Goal: Task Accomplishment & Management: Manage account settings

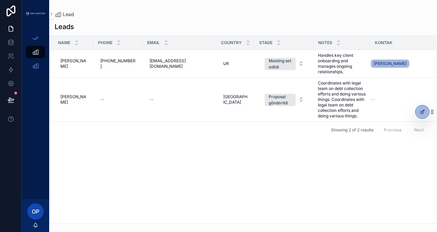
click at [230, 173] on div "Name Phone Email Country Stage Notes Kontak Maria Maria +1-213-555-2290 +1-213-…" at bounding box center [243, 129] width 387 height 187
click at [267, 156] on div "Name Phone Email Country Stage Notes Kontak Maria Maria +1-213-555-2290 +1-213-…" at bounding box center [243, 129] width 387 height 187
click at [100, 99] on div "--" at bounding box center [102, 99] width 4 height 5
click at [119, 135] on div "Showing 2 of 2 results Previous Next" at bounding box center [243, 129] width 387 height 16
click at [69, 100] on span "[PERSON_NAME]" at bounding box center [73, 99] width 26 height 11
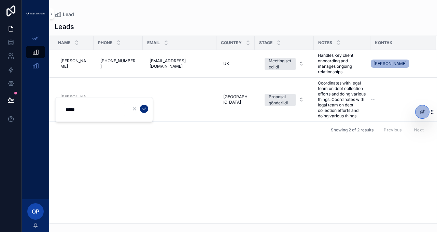
click at [112, 139] on div "Name Phone Email Country Stage Notes [PERSON_NAME] [PERSON_NAME] [PHONE_NUMBER]…" at bounding box center [243, 129] width 387 height 187
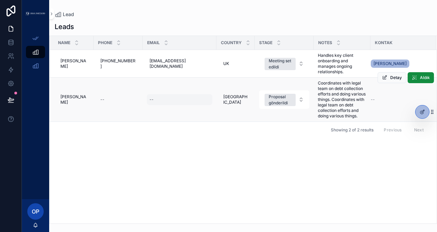
click at [157, 99] on div "--" at bounding box center [180, 99] width 66 height 11
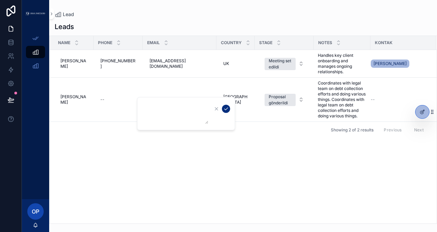
click at [168, 147] on div "Name Phone Email Country Stage Notes [PERSON_NAME] [PERSON_NAME] [PHONE_NUMBER]…" at bounding box center [243, 129] width 387 height 187
click at [223, 96] on div "USA USA" at bounding box center [236, 99] width 30 height 16
click at [210, 150] on div "Name Phone Email Country Stage Notes [PERSON_NAME] [PERSON_NAME] [PHONE_NUMBER]…" at bounding box center [243, 129] width 387 height 187
click at [217, 108] on td "USA USA" at bounding box center [236, 100] width 38 height 44
click at [238, 114] on td "USA USA" at bounding box center [236, 100] width 38 height 44
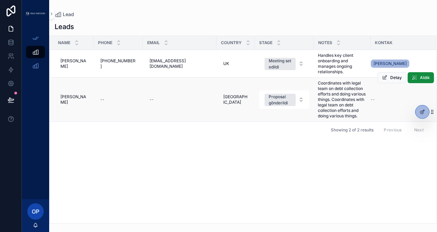
click at [328, 95] on span "Coordinates with legal team on debt collection efforts and doing various things…" at bounding box center [342, 99] width 49 height 38
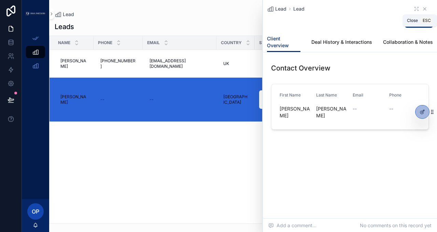
click at [426, 10] on icon "scrollable content" at bounding box center [425, 9] width 3 height 3
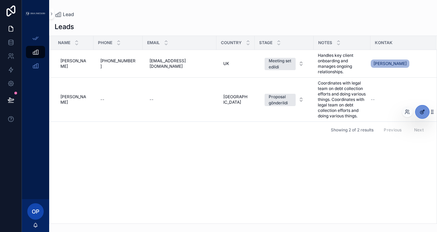
click at [422, 111] on icon at bounding box center [422, 112] width 3 height 3
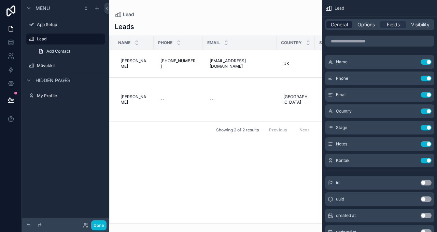
click at [345, 27] on span "General" at bounding box center [339, 24] width 17 height 7
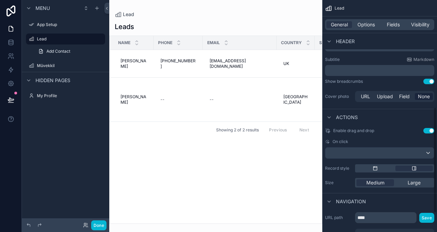
scroll to position [245, 0]
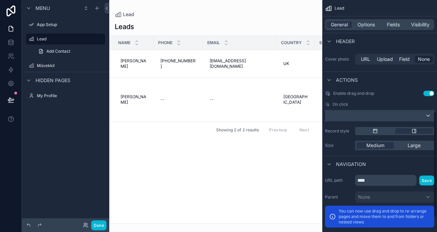
click at [403, 114] on div "scrollable content" at bounding box center [380, 115] width 109 height 11
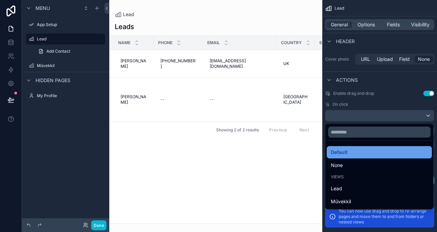
click at [366, 152] on div "Default" at bounding box center [379, 152] width 97 height 8
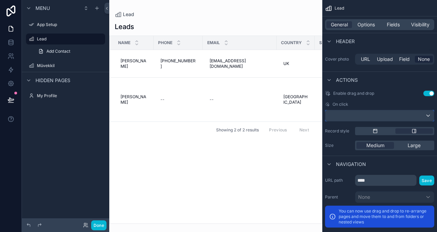
click at [374, 118] on div "scrollable content" at bounding box center [380, 115] width 109 height 11
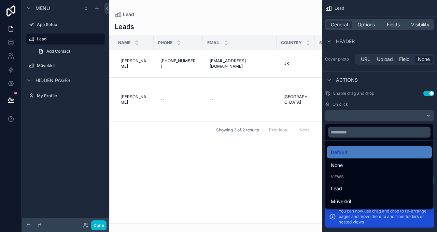
click at [370, 106] on div "scrollable content" at bounding box center [218, 116] width 437 height 232
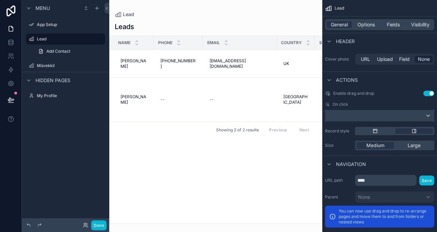
click at [366, 117] on div "scrollable content" at bounding box center [380, 115] width 109 height 11
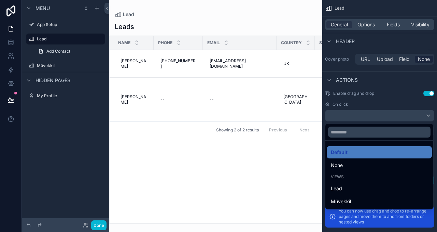
click at [366, 117] on div "scrollable content" at bounding box center [218, 116] width 437 height 232
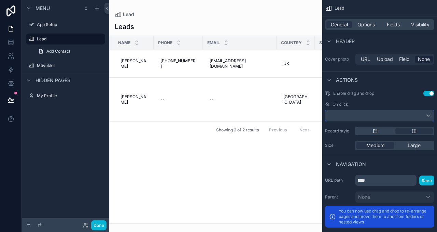
click at [366, 117] on div "scrollable content" at bounding box center [380, 115] width 109 height 11
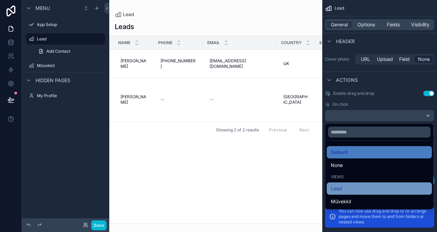
click at [348, 187] on div "Lead" at bounding box center [379, 188] width 97 height 8
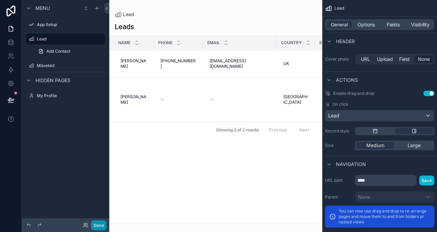
click at [98, 223] on button "Done" at bounding box center [98, 225] width 15 height 10
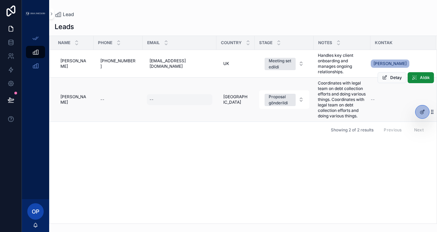
click at [167, 104] on div "--" at bounding box center [180, 99] width 66 height 11
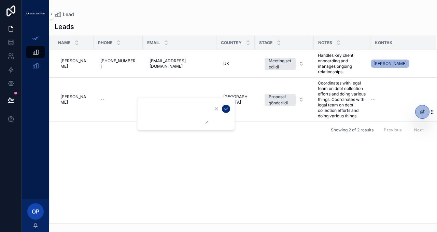
click at [111, 138] on div "Name Phone Email Country Stage Notes [PERSON_NAME] [PERSON_NAME] [PHONE_NUMBER]…" at bounding box center [243, 129] width 387 height 187
click at [143, 109] on td "--" at bounding box center [180, 100] width 74 height 44
click at [419, 110] on div at bounding box center [423, 111] width 14 height 13
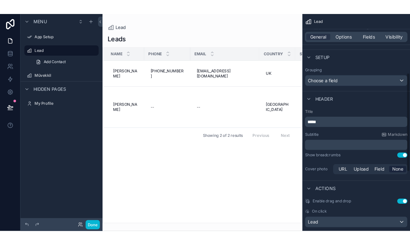
scroll to position [276, 0]
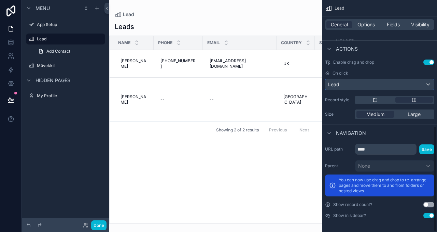
click at [397, 87] on div "Lead" at bounding box center [380, 84] width 109 height 11
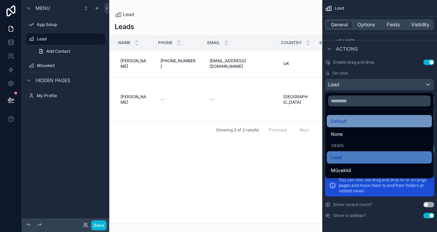
click at [372, 118] on div "Default" at bounding box center [379, 121] width 97 height 8
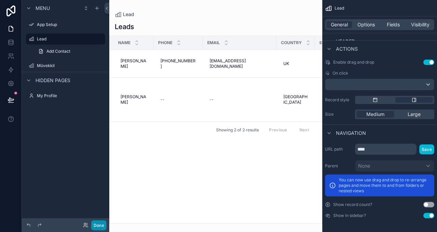
click at [101, 222] on button "Done" at bounding box center [98, 225] width 15 height 10
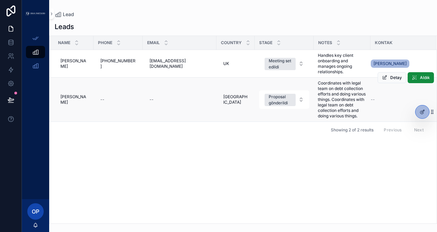
click at [242, 111] on td "USA USA" at bounding box center [236, 100] width 38 height 44
click at [209, 196] on div "Name Phone Email Country Stage Notes [PERSON_NAME] [PERSON_NAME] [PHONE_NUMBER]…" at bounding box center [243, 129] width 387 height 187
click at [147, 134] on div "Showing 2 of 2 results Previous Next" at bounding box center [243, 129] width 387 height 16
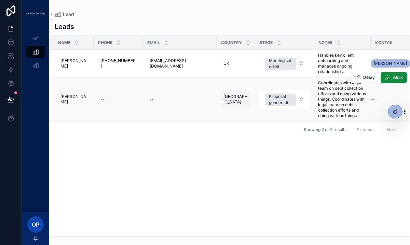
click at [223, 99] on span "[GEOGRAPHIC_DATA]" at bounding box center [235, 99] width 25 height 11
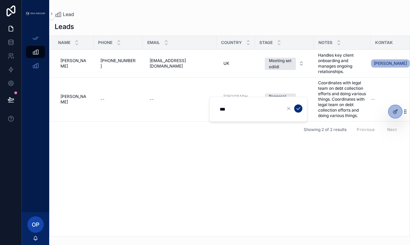
click at [220, 154] on div "Name Phone Email Country Stage Notes [PERSON_NAME] [PERSON_NAME] [PHONE_NUMBER]…" at bounding box center [230, 136] width 360 height 201
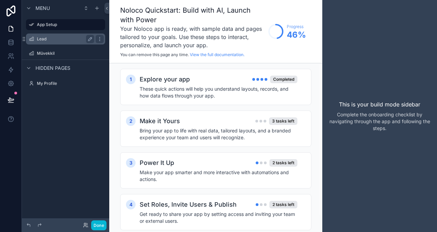
click at [46, 39] on label "Lead" at bounding box center [64, 38] width 55 height 5
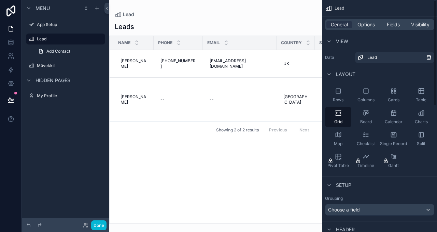
click at [215, 160] on div "scrollable content" at bounding box center [215, 116] width 213 height 232
click at [170, 191] on div "Name Phone Email Country Stage Notes [PERSON_NAME] [PERSON_NAME] [PHONE_NUMBER]…" at bounding box center [216, 129] width 212 height 187
click at [94, 174] on div "Menu App Setup Lead Add Contact Müvekkil Hidden pages My Profile" at bounding box center [65, 111] width 87 height 223
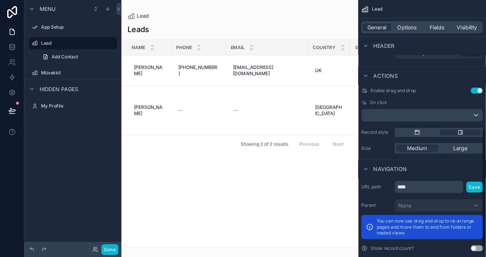
scroll to position [276, 0]
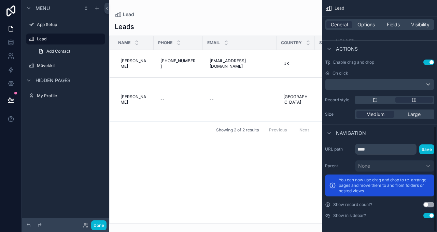
drag, startPoint x: 436, startPoint y: 67, endPoint x: 431, endPoint y: 200, distance: 133.0
click at [434, 205] on div "Lead General Options Fields Visibility View Data Lead Layout Rows Columns Cards…" at bounding box center [379, 116] width 115 height 232
click at [228, 18] on div "Leads Name Phone Email Country Stage Notes [PERSON_NAME] [PERSON_NAME] [PHONE_N…" at bounding box center [215, 121] width 213 height 206
click at [99, 224] on button "Done" at bounding box center [98, 225] width 15 height 10
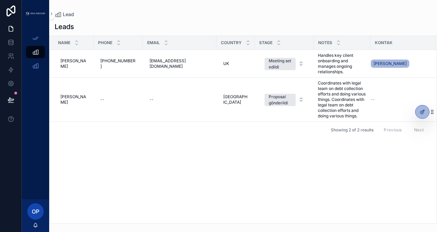
click at [160, 193] on div "Name Phone Email Country Stage Notes [PERSON_NAME] [PERSON_NAME] [PHONE_NUMBER]…" at bounding box center [243, 129] width 387 height 187
click at [52, 11] on icon "scrollable content" at bounding box center [51, 13] width 5 height 5
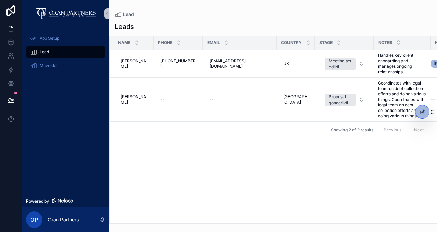
click at [251, 182] on div "Name Phone Email Country Stage Notes [PERSON_NAME] [PERSON_NAME] [PHONE_NUMBER]…" at bounding box center [273, 129] width 327 height 187
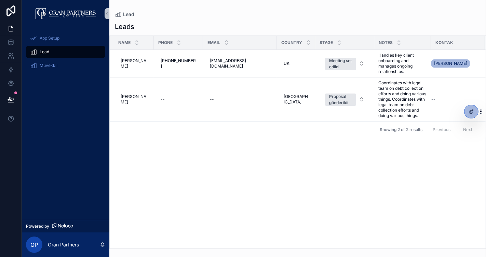
click at [248, 133] on div "Showing 2 of 2 results Previous Next" at bounding box center [298, 129] width 376 height 16
click at [358, 148] on div "Name Phone Email Country Stage Notes [PERSON_NAME] [PERSON_NAME] [PHONE_NUMBER]…" at bounding box center [298, 142] width 376 height 213
click at [437, 78] on button "Aldık" at bounding box center [469, 77] width 26 height 11
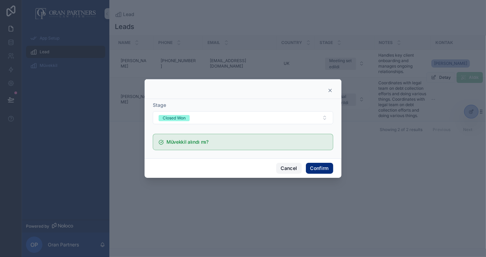
click at [297, 168] on button "Cancel" at bounding box center [288, 168] width 25 height 11
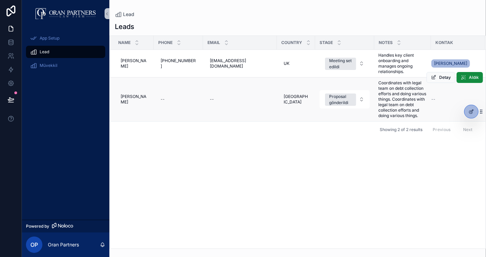
click at [386, 174] on div "Name Phone Email Country Stage Notes [PERSON_NAME] [PERSON_NAME] [PHONE_NUMBER]…" at bounding box center [298, 142] width 376 height 213
click at [437, 78] on span "Detay" at bounding box center [445, 77] width 12 height 5
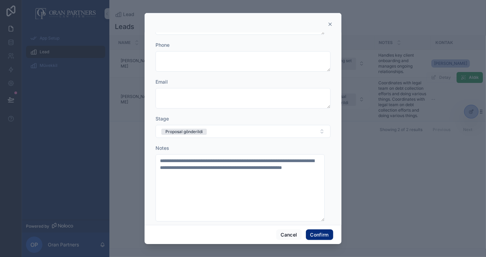
scroll to position [119, 0]
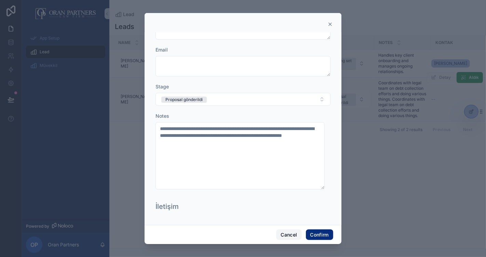
click at [290, 231] on button "Cancel" at bounding box center [288, 235] width 25 height 11
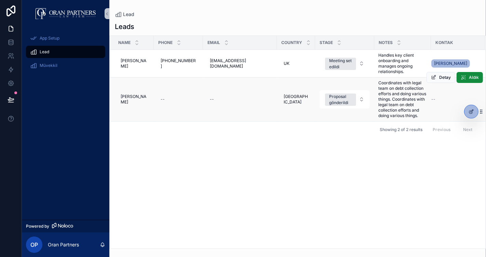
click at [345, 177] on div "Name Phone Email Country Stage Notes [PERSON_NAME] [PERSON_NAME] [PHONE_NUMBER]…" at bounding box center [298, 142] width 376 height 213
click at [437, 113] on div at bounding box center [471, 111] width 14 height 13
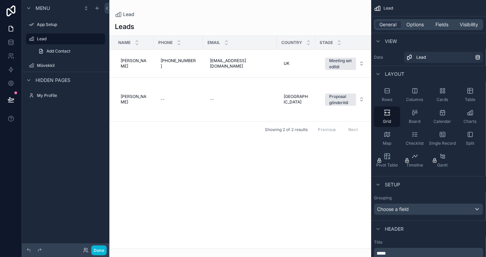
drag, startPoint x: 283, startPoint y: 246, endPoint x: 352, endPoint y: 241, distance: 69.2
click at [352, 231] on div "scrollable content" at bounding box center [240, 128] width 262 height 257
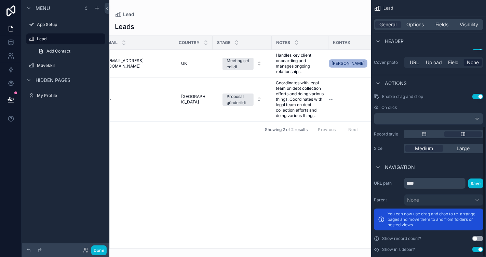
scroll to position [249, 0]
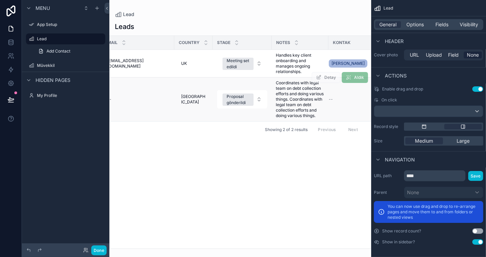
click at [295, 100] on span "Coordinates with legal team on debt collection efforts and doing various things…" at bounding box center [300, 99] width 49 height 38
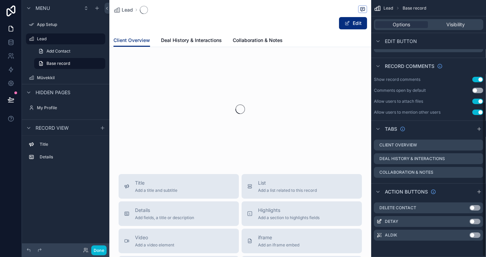
scroll to position [169, 0]
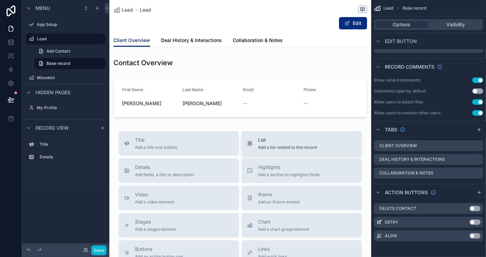
click at [311, 140] on span "List" at bounding box center [287, 140] width 59 height 7
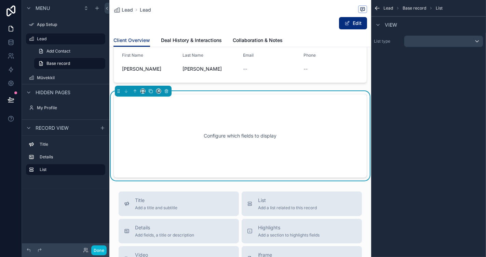
scroll to position [41, 0]
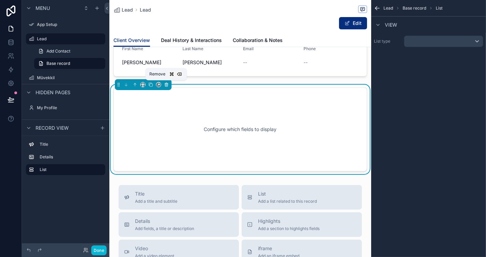
click at [166, 86] on icon "scrollable content" at bounding box center [166, 84] width 5 height 5
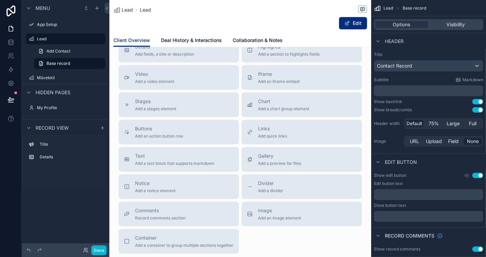
scroll to position [0, 0]
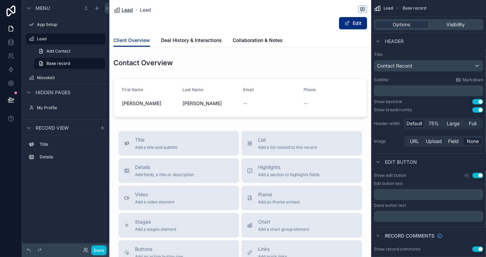
click at [125, 9] on span "Lead" at bounding box center [127, 9] width 11 height 7
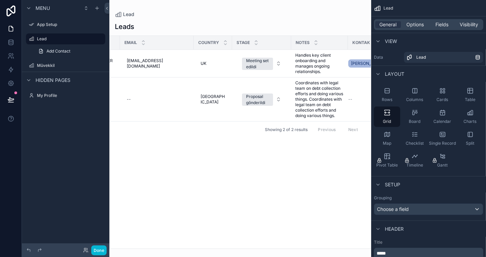
scroll to position [0, 102]
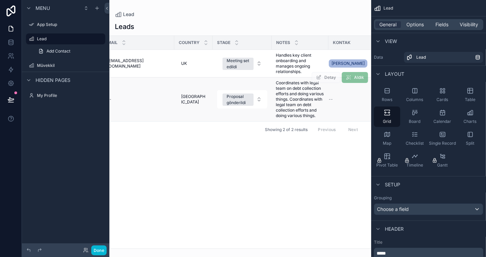
click at [299, 104] on span "Coordinates with legal team on debt collection efforts and doing various things…" at bounding box center [300, 99] width 49 height 38
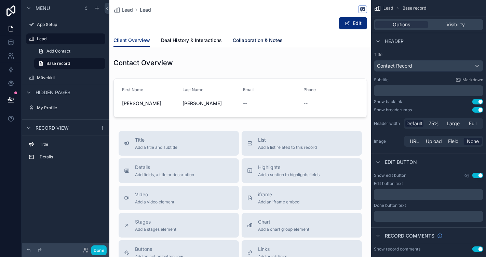
click at [245, 37] on span "Collaboration & Notes" at bounding box center [258, 40] width 50 height 7
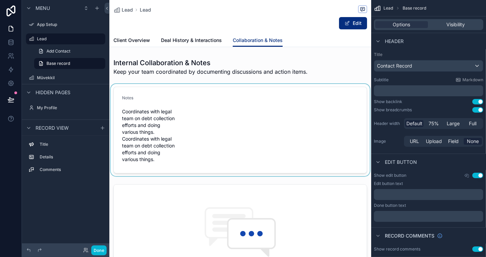
click at [160, 120] on div "scrollable content" at bounding box center [240, 130] width 262 height 92
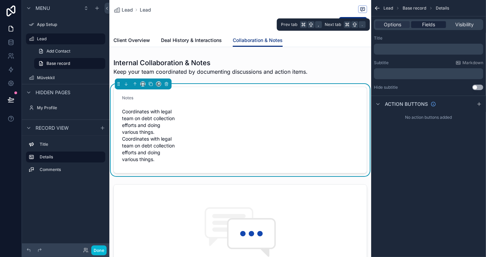
click at [422, 25] on span "Fields" at bounding box center [428, 24] width 13 height 7
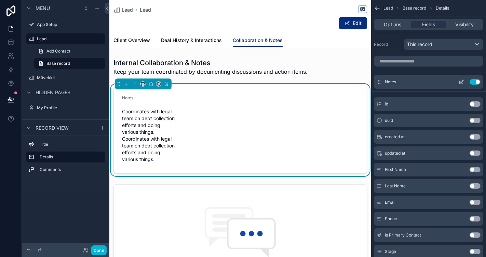
click at [398, 82] on div "Notes Use setting" at bounding box center [428, 82] width 109 height 14
click at [437, 82] on icon "scrollable content" at bounding box center [461, 81] width 3 height 3
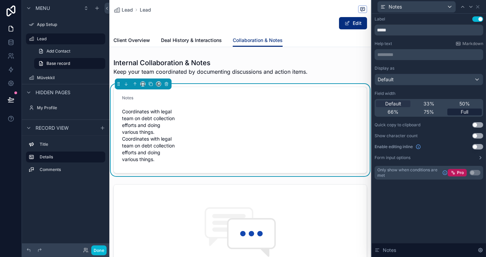
click at [437, 110] on div "Full" at bounding box center [464, 112] width 35 height 7
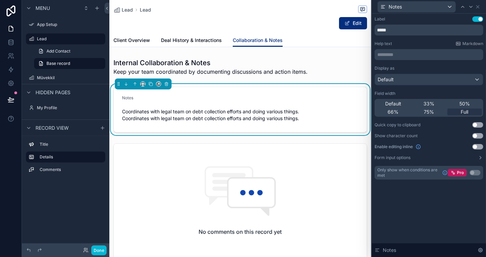
click at [437, 147] on button "Use setting" at bounding box center [477, 146] width 11 height 5
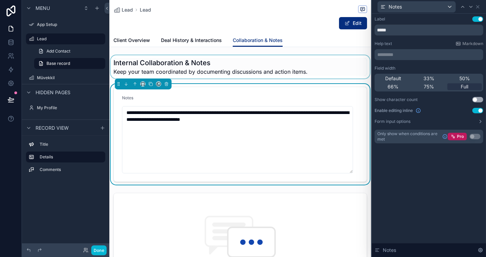
click at [193, 71] on div "scrollable content" at bounding box center [240, 66] width 262 height 23
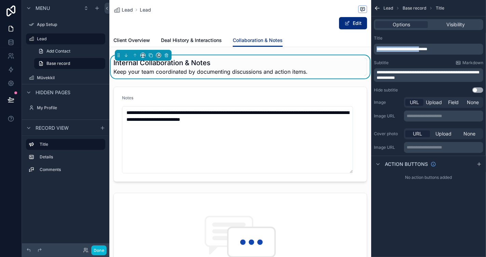
drag, startPoint x: 423, startPoint y: 48, endPoint x: 376, endPoint y: 47, distance: 46.8
click at [376, 47] on div "**********" at bounding box center [428, 49] width 109 height 11
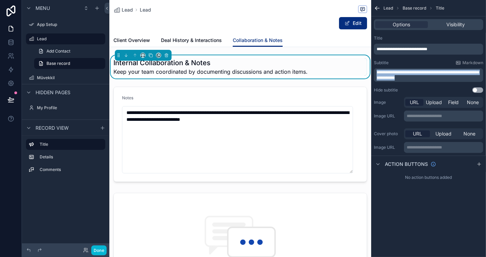
drag, startPoint x: 449, startPoint y: 79, endPoint x: 373, endPoint y: 69, distance: 76.8
click at [373, 69] on div "**********" at bounding box center [428, 64] width 115 height 63
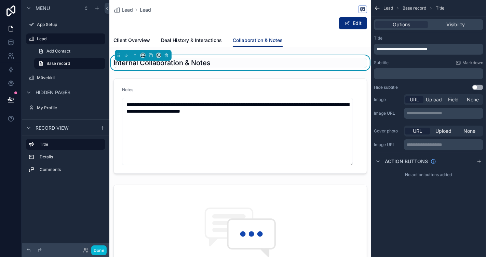
click at [415, 62] on div "Subtitle Markdown" at bounding box center [428, 62] width 109 height 5
click at [416, 6] on span "Base record" at bounding box center [414, 7] width 24 height 5
click at [414, 10] on span "Base record" at bounding box center [414, 7] width 24 height 5
click at [379, 11] on icon "scrollable content" at bounding box center [377, 8] width 7 height 7
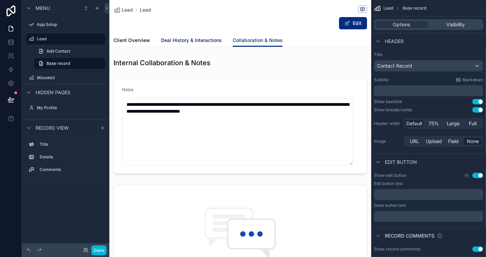
click at [208, 44] on link "Deal History & Interactions" at bounding box center [191, 41] width 61 height 14
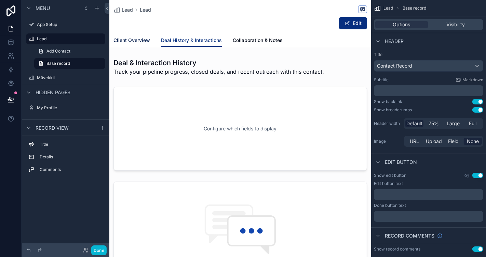
click at [142, 43] on span "Client Overview" at bounding box center [131, 40] width 37 height 7
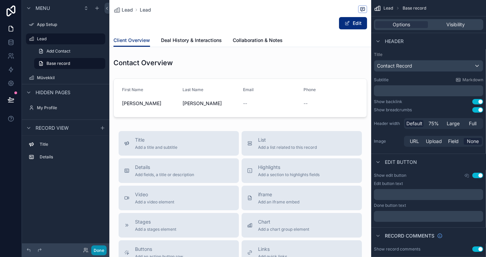
click at [101, 231] on button "Done" at bounding box center [98, 251] width 15 height 10
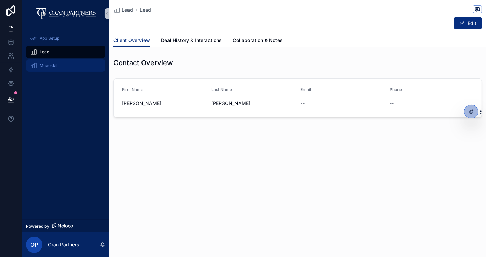
click at [60, 64] on div "Müvekkil" at bounding box center [65, 65] width 71 height 11
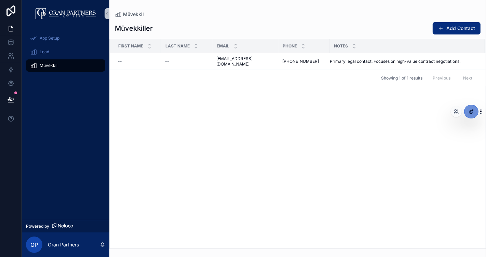
click at [437, 113] on icon at bounding box center [470, 111] width 5 height 5
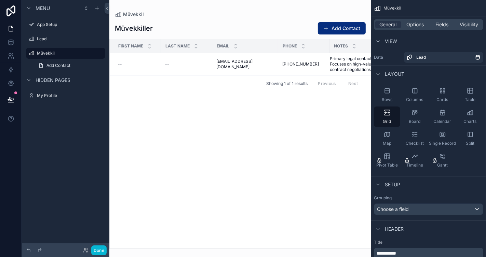
click at [218, 66] on div "scrollable content" at bounding box center [240, 128] width 262 height 257
click at [206, 64] on div "--" at bounding box center [186, 63] width 43 height 5
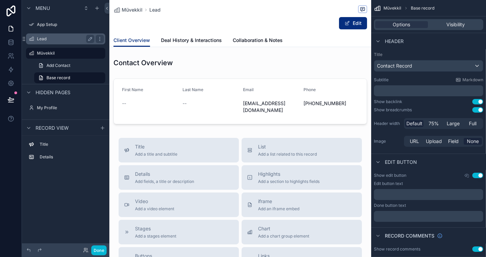
click at [55, 43] on div "Lead" at bounding box center [65, 38] width 77 height 11
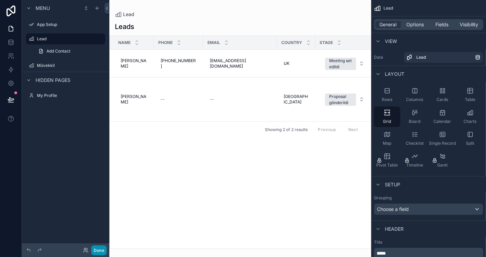
click at [97, 231] on button "Done" at bounding box center [98, 251] width 15 height 10
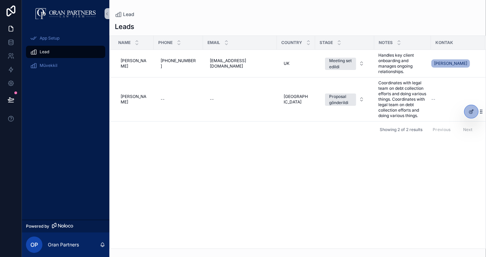
click at [246, 181] on div "Name Phone Email Country Stage Notes [PERSON_NAME] [PERSON_NAME] [PHONE_NUMBER]…" at bounding box center [298, 142] width 376 height 213
click at [385, 101] on span "Coordinates with legal team on debt collection efforts and doing various things…" at bounding box center [402, 99] width 49 height 38
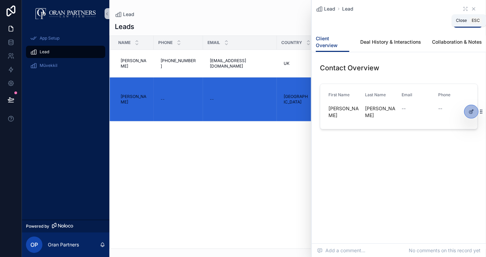
click at [437, 8] on icon "scrollable content" at bounding box center [473, 9] width 3 height 3
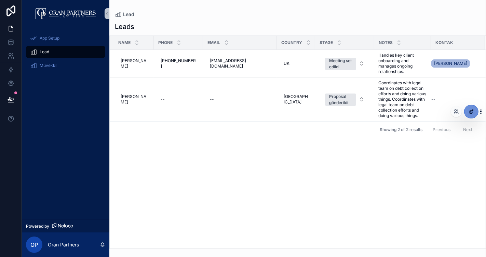
click at [437, 115] on div at bounding box center [471, 111] width 14 height 13
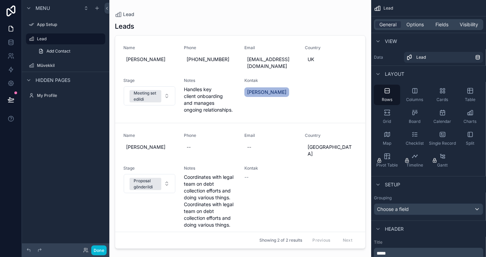
click at [191, 190] on div "scrollable content" at bounding box center [240, 124] width 262 height 249
click at [197, 182] on span "Coordinates with legal team on debt collection efforts and doing various things…" at bounding box center [209, 201] width 51 height 54
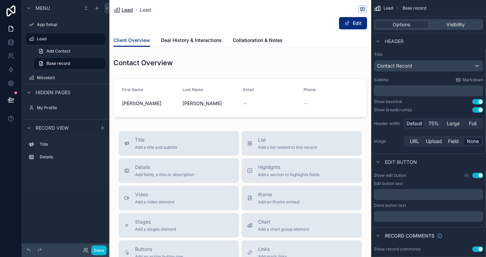
click at [129, 13] on span "Lead" at bounding box center [127, 9] width 11 height 7
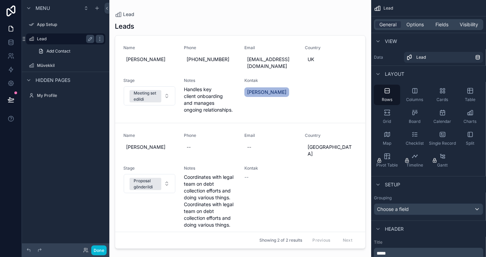
click at [66, 36] on label "Lead" at bounding box center [64, 38] width 55 height 5
click at [394, 119] on div "Grid" at bounding box center [387, 117] width 26 height 20
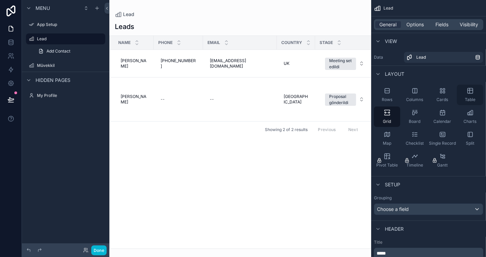
click at [437, 98] on span "Table" at bounding box center [470, 99] width 11 height 5
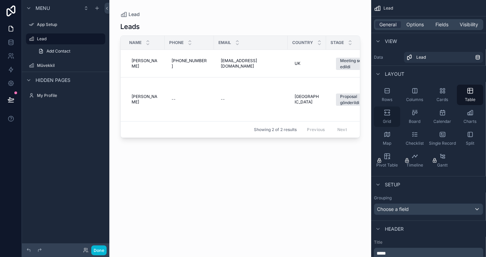
click at [387, 115] on icon "scrollable content" at bounding box center [386, 114] width 5 height 1
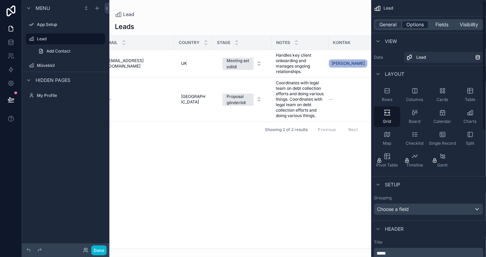
click at [411, 27] on span "Options" at bounding box center [414, 24] width 17 height 7
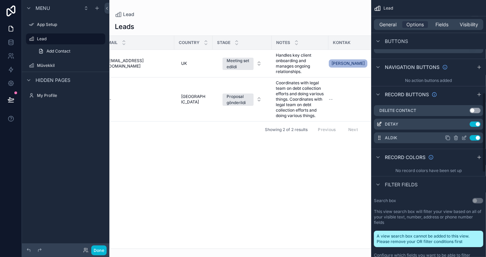
scroll to position [299, 0]
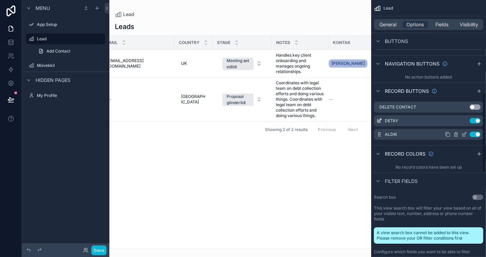
click at [437, 133] on icon "scrollable content" at bounding box center [455, 134] width 5 height 5
click at [437, 122] on icon at bounding box center [466, 123] width 3 height 3
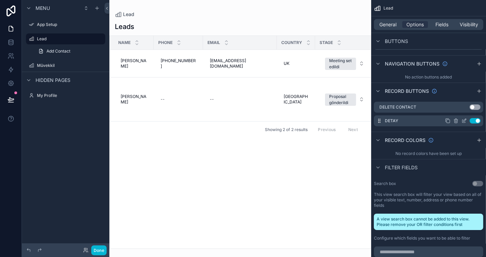
click at [437, 121] on icon "scrollable content" at bounding box center [455, 120] width 5 height 5
click at [437, 110] on icon at bounding box center [466, 109] width 5 height 5
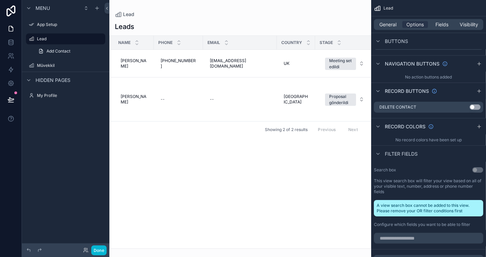
click at [437, 139] on div "No record colors have been set up" at bounding box center [428, 140] width 115 height 11
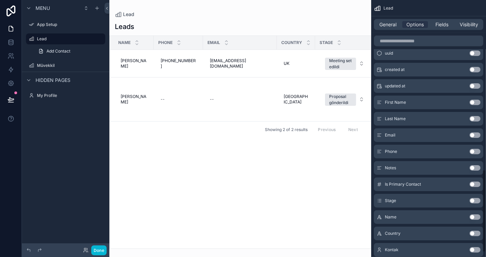
scroll to position [527, 0]
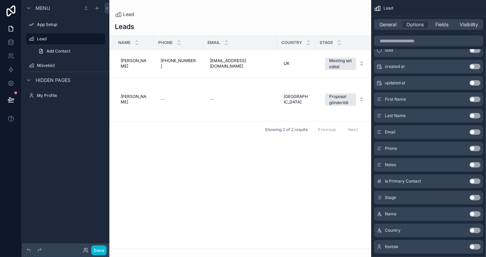
click at [437, 196] on button "Use setting" at bounding box center [474, 197] width 11 height 5
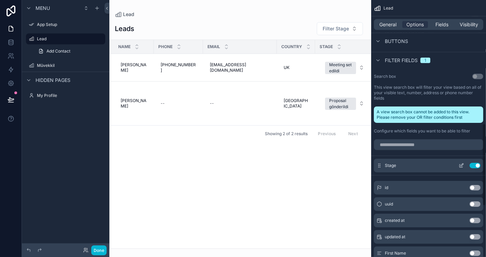
scroll to position [393, 0]
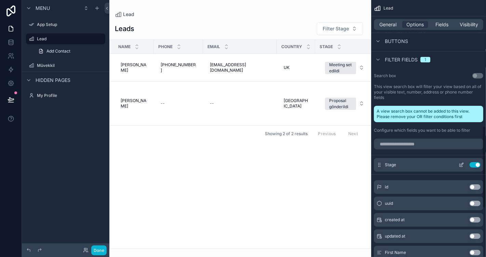
click at [437, 166] on button "Use setting" at bounding box center [474, 164] width 11 height 5
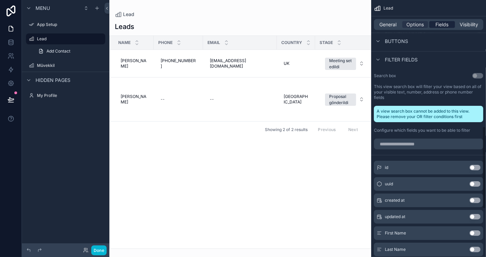
click at [437, 26] on span "Fields" at bounding box center [442, 24] width 13 height 7
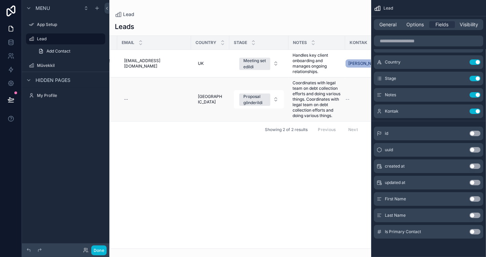
scroll to position [0, 102]
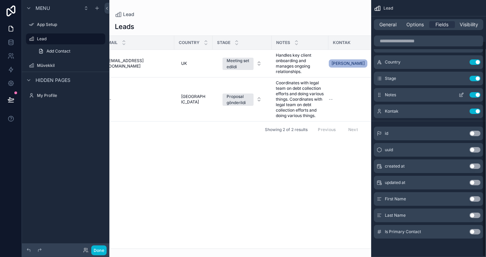
click at [437, 96] on icon "scrollable content" at bounding box center [460, 94] width 5 height 5
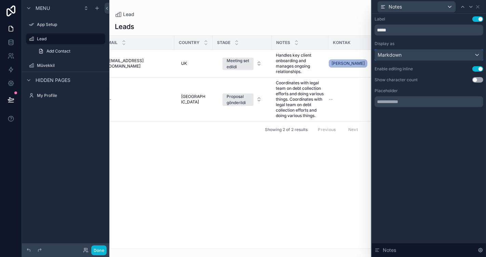
click at [411, 56] on div "Markdown" at bounding box center [429, 55] width 108 height 11
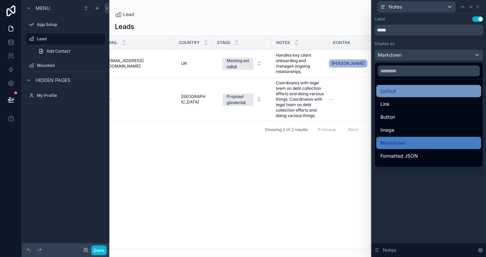
click at [403, 88] on div "Default" at bounding box center [428, 91] width 97 height 8
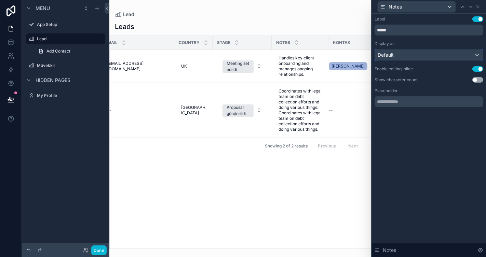
click at [414, 55] on div "Default" at bounding box center [429, 55] width 108 height 11
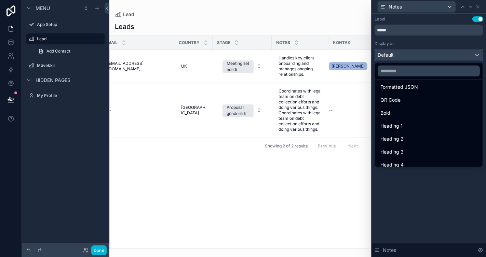
scroll to position [74, 0]
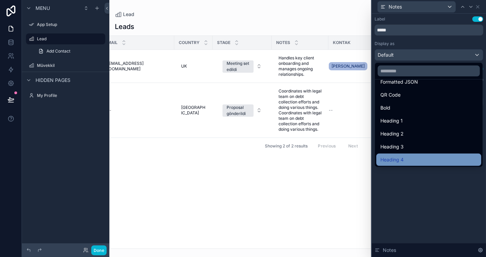
click at [405, 156] on div "Heading 4" at bounding box center [428, 160] width 97 height 8
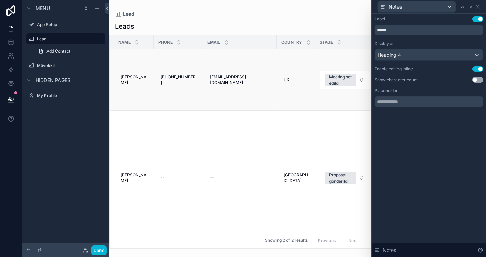
scroll to position [0, 102]
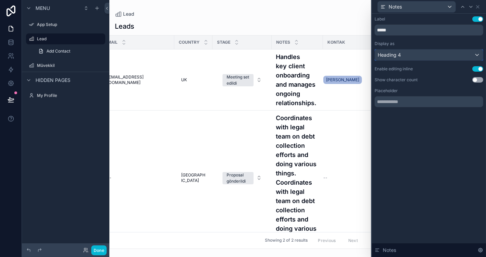
click at [425, 58] on div "Heading 4" at bounding box center [429, 55] width 108 height 11
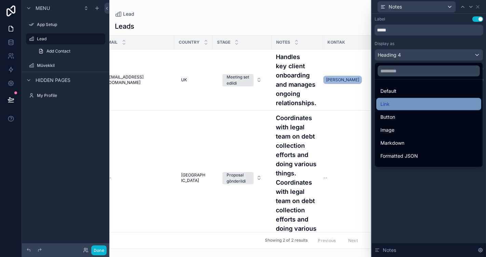
click at [404, 109] on div "Link" at bounding box center [428, 104] width 105 height 12
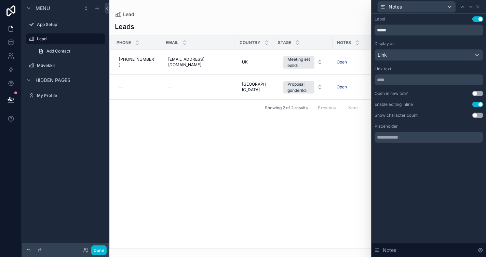
scroll to position [0, 97]
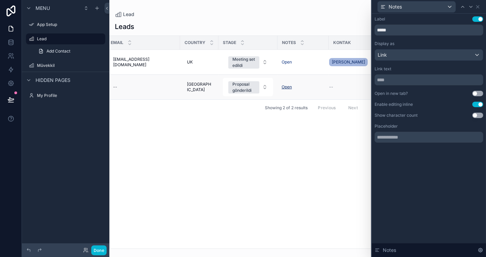
click at [281, 87] on link "Open" at bounding box center [286, 86] width 10 height 5
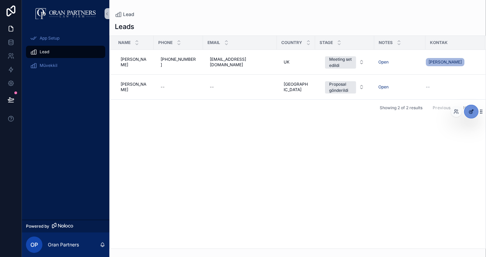
click at [470, 111] on icon at bounding box center [470, 111] width 5 height 5
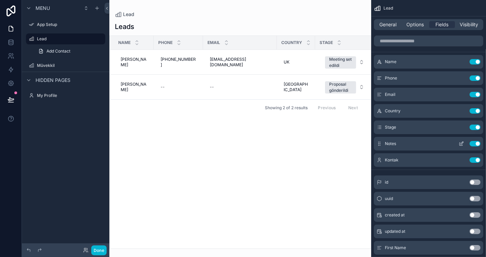
click at [459, 143] on icon "scrollable content" at bounding box center [460, 144] width 3 height 3
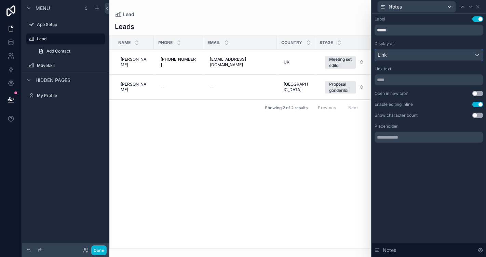
click at [413, 56] on div "Link" at bounding box center [429, 55] width 108 height 11
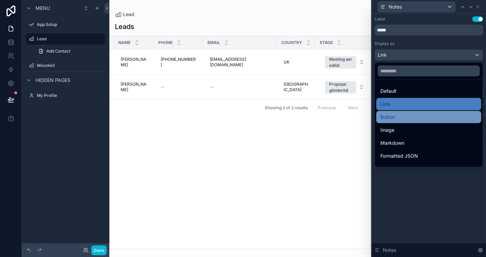
click at [399, 113] on div "Button" at bounding box center [428, 117] width 97 height 8
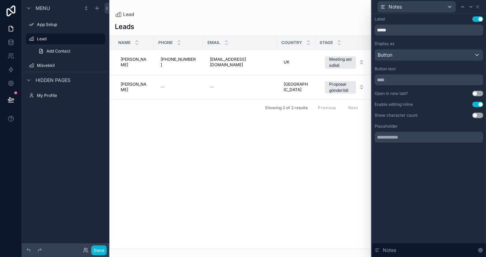
drag, startPoint x: 293, startPoint y: 246, endPoint x: 327, endPoint y: 247, distance: 34.5
click at [327, 247] on div "scrollable content" at bounding box center [240, 128] width 262 height 257
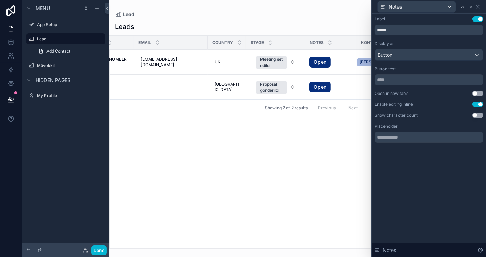
scroll to position [0, 73]
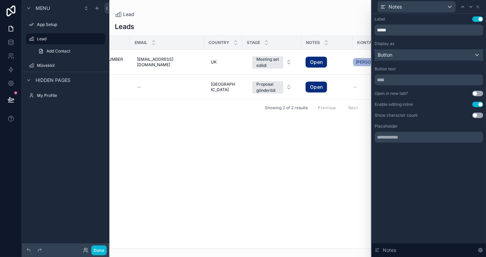
click at [434, 58] on div "Button" at bounding box center [429, 55] width 108 height 11
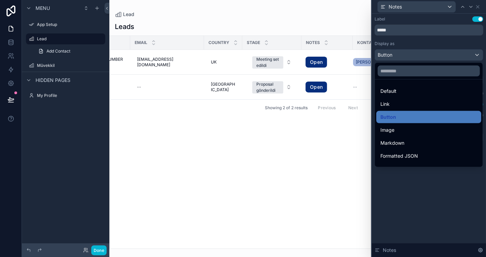
click at [436, 56] on div at bounding box center [429, 128] width 114 height 257
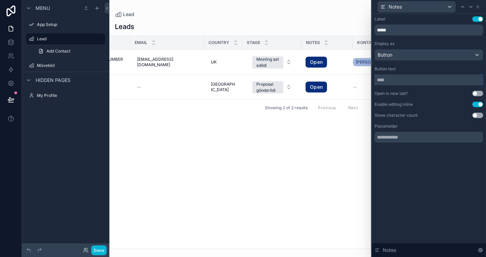
click at [424, 78] on input "text" at bounding box center [428, 79] width 109 height 11
click at [421, 80] on input "text" at bounding box center [428, 79] width 109 height 11
click at [431, 51] on div "Button" at bounding box center [429, 55] width 108 height 11
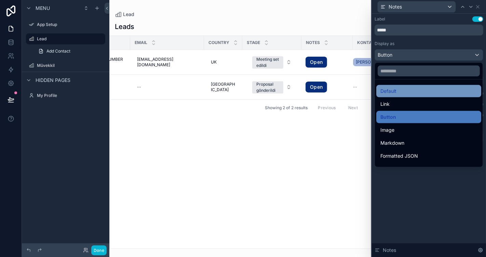
click at [407, 89] on div "Default" at bounding box center [428, 91] width 97 height 8
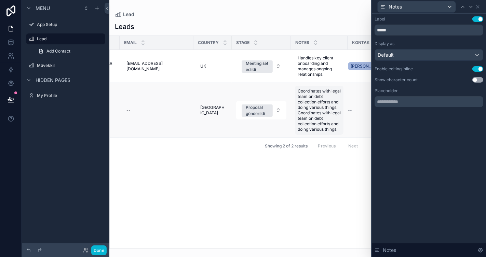
scroll to position [0, 102]
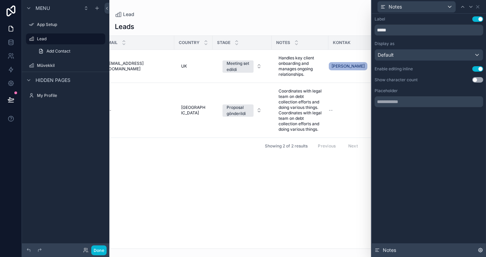
click at [480, 249] on icon at bounding box center [480, 250] width 5 height 5
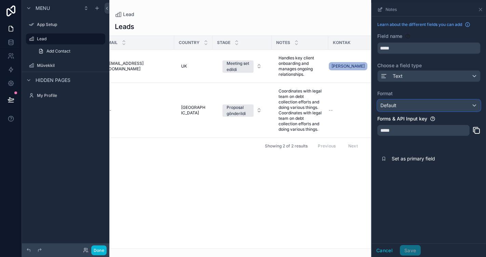
click at [408, 105] on div "Default" at bounding box center [428, 105] width 102 height 11
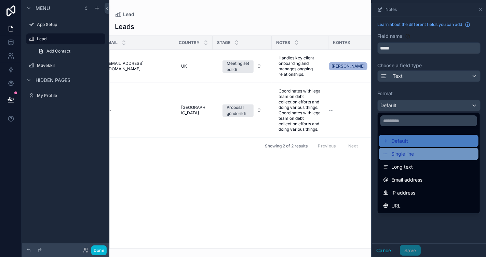
click at [404, 155] on span "Single line" at bounding box center [402, 154] width 23 height 8
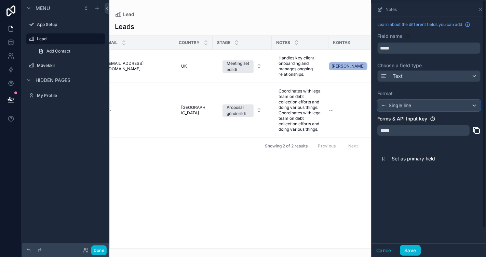
click at [413, 107] on div "Single line" at bounding box center [428, 105] width 102 height 11
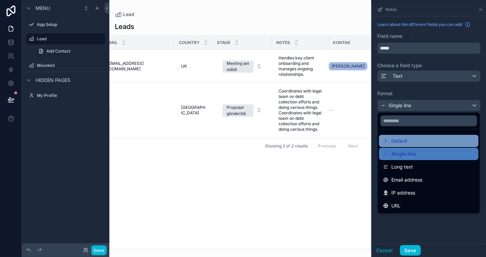
click at [406, 144] on div "Default" at bounding box center [428, 141] width 99 height 12
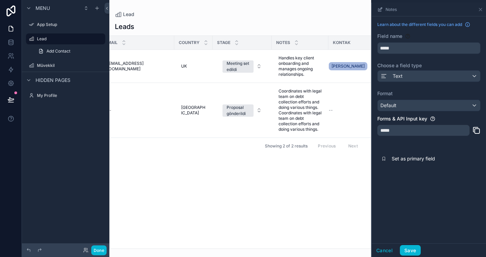
click at [418, 81] on div "Text" at bounding box center [428, 76] width 103 height 12
click at [421, 79] on div "Text" at bounding box center [428, 76] width 102 height 11
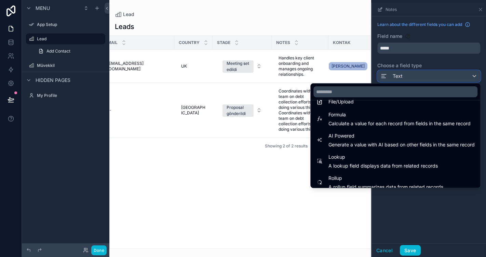
scroll to position [198, 0]
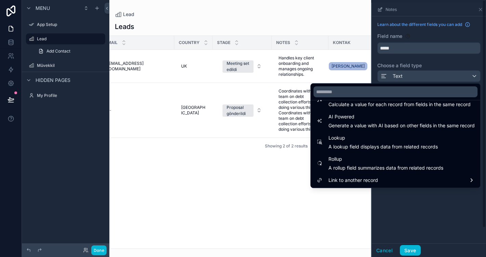
click at [415, 209] on div "scrollable content" at bounding box center [429, 130] width 114 height 255
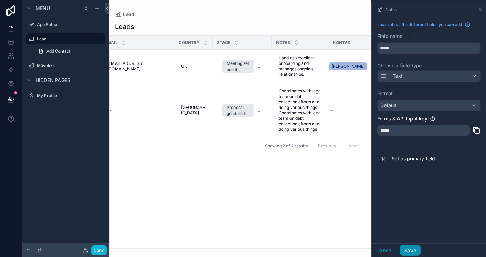
click at [408, 248] on button "Save" at bounding box center [410, 250] width 20 height 11
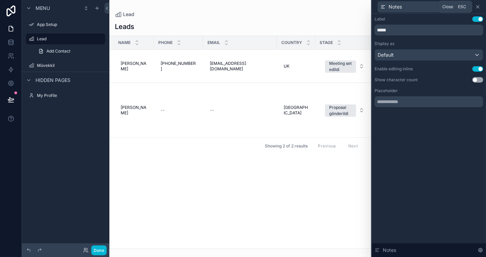
click at [478, 8] on icon at bounding box center [477, 6] width 3 height 3
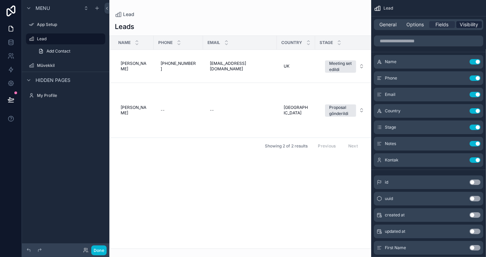
click at [463, 26] on span "Visibility" at bounding box center [469, 24] width 18 height 7
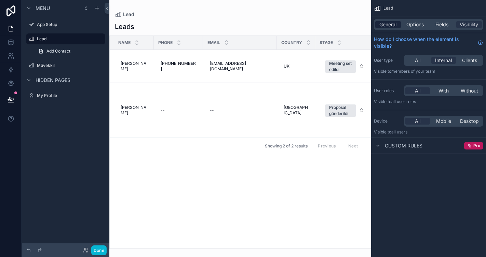
click at [382, 23] on span "General" at bounding box center [388, 24] width 17 height 7
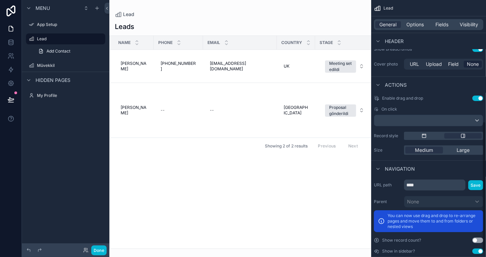
scroll to position [242, 0]
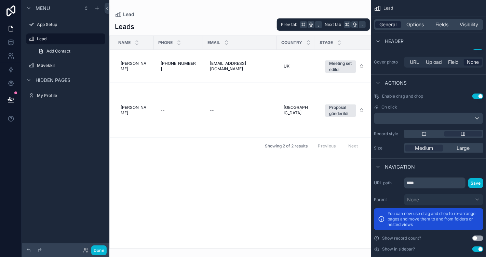
click at [393, 26] on span "General" at bounding box center [388, 24] width 17 height 7
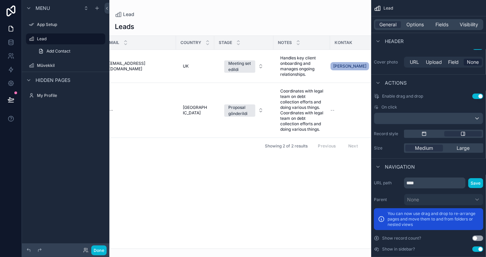
scroll to position [0, 102]
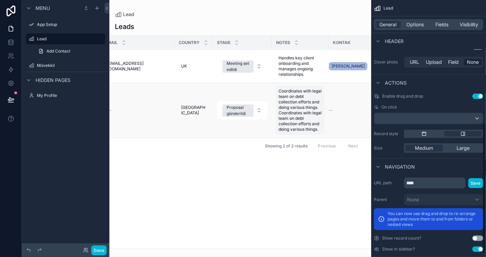
click at [298, 102] on span "Coordinates with legal team on debt collection efforts and doing various things…" at bounding box center [299, 110] width 43 height 44
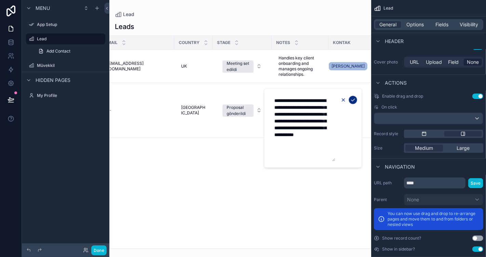
click at [344, 101] on icon "scrollable content" at bounding box center [343, 99] width 5 height 5
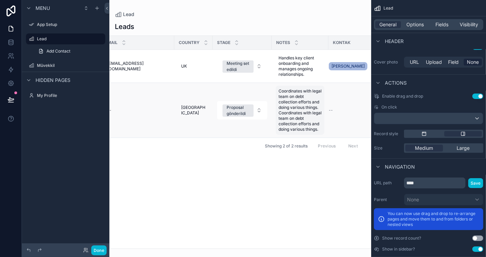
click at [284, 109] on span "Coordinates with legal team on debt collection efforts and doing various things…" at bounding box center [299, 110] width 43 height 44
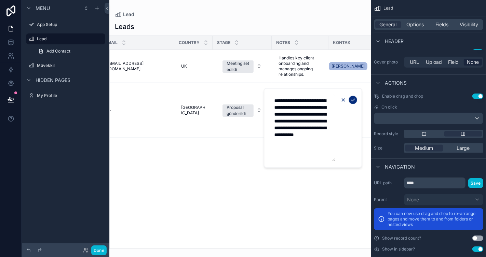
click at [342, 102] on icon "scrollable content" at bounding box center [343, 99] width 5 height 5
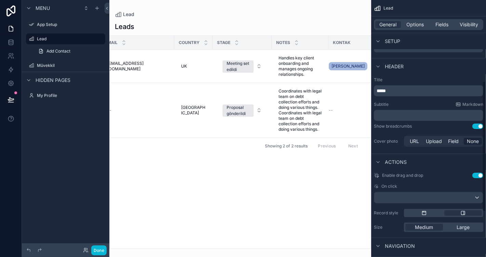
scroll to position [164, 0]
click at [421, 24] on span "Options" at bounding box center [414, 24] width 17 height 7
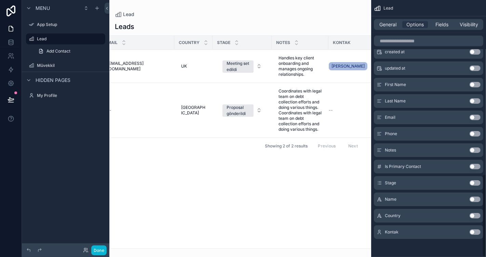
scroll to position [0, 0]
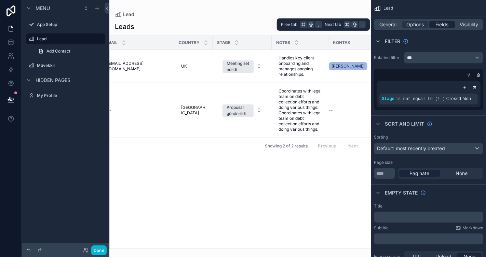
click at [444, 27] on span "Fields" at bounding box center [442, 24] width 13 height 7
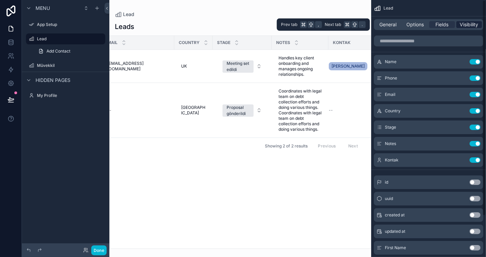
click at [464, 22] on span "Visibility" at bounding box center [469, 24] width 18 height 7
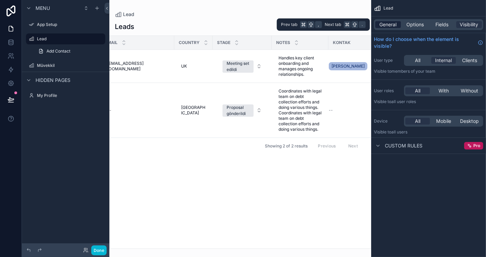
click at [396, 25] on span "General" at bounding box center [388, 24] width 17 height 7
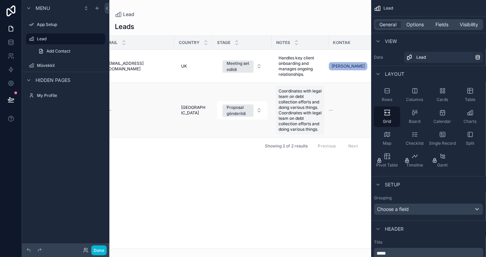
click at [293, 94] on span "Coordinates with legal team on debt collection efforts and doing various things…" at bounding box center [299, 110] width 43 height 44
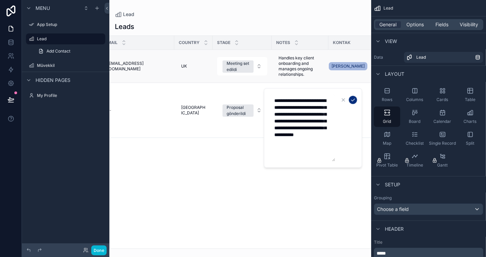
click at [301, 80] on td "Handles key client onboarding and manages ongoing relationships. Handles key cl…" at bounding box center [300, 66] width 57 height 33
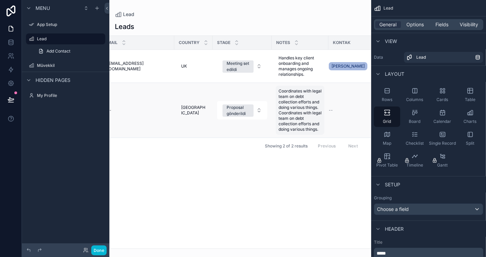
click at [293, 98] on span "Coordinates with legal team on debt collection efforts and doing various things…" at bounding box center [299, 110] width 43 height 44
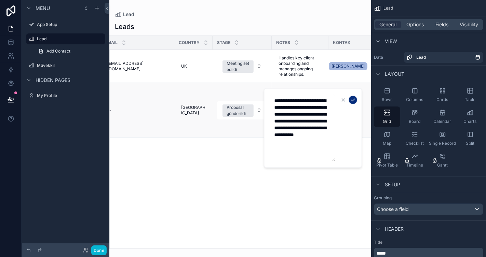
click at [311, 84] on td "Coordinates with legal team on debt collection efforts and doing various things…" at bounding box center [300, 110] width 57 height 55
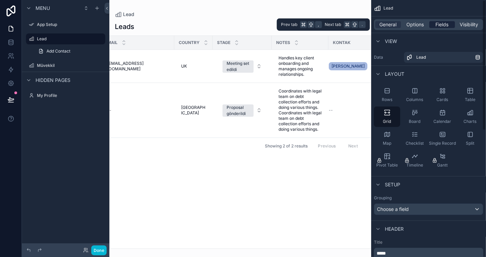
click at [437, 24] on span "Fields" at bounding box center [442, 24] width 13 height 7
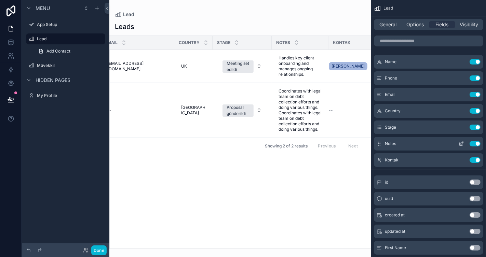
click at [460, 146] on icon "scrollable content" at bounding box center [460, 143] width 5 height 5
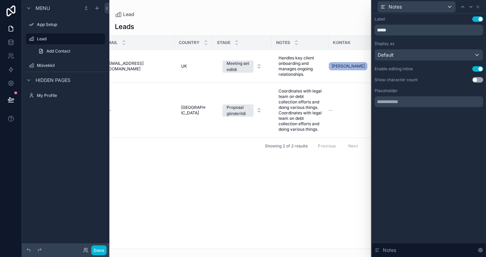
click at [478, 77] on button "Use setting" at bounding box center [477, 79] width 11 height 5
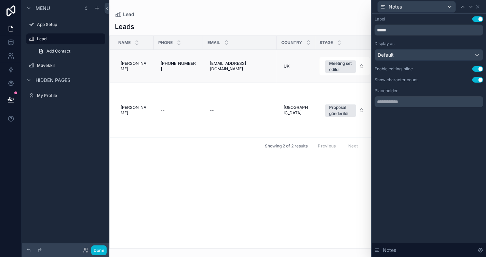
scroll to position [0, 102]
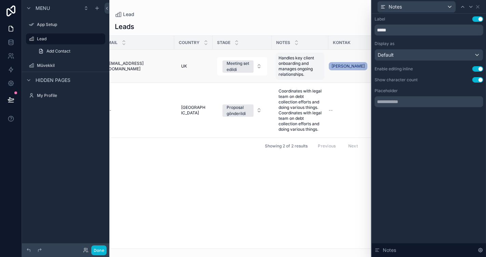
click at [283, 68] on span "Handles key client onboarding and manages ongoing relationships." at bounding box center [299, 66] width 43 height 22
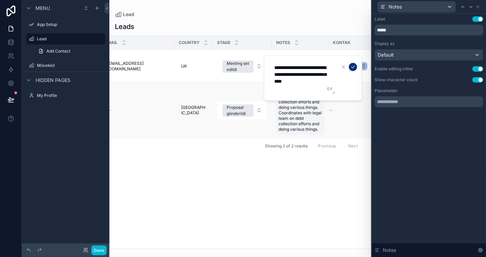
click at [300, 115] on span "Coordinates with legal team on debt collection efforts and doing various things…" at bounding box center [299, 110] width 43 height 44
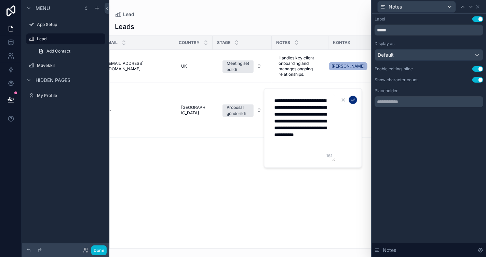
click at [438, 107] on div "Label Use setting ***** Display as Default Enable editing inline Use setting Sh…" at bounding box center [429, 69] width 114 height 110
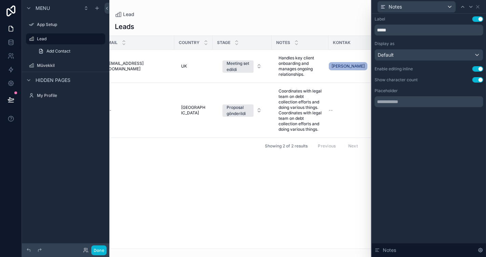
click at [476, 81] on button "Use setting" at bounding box center [477, 79] width 11 height 5
click at [479, 6] on icon at bounding box center [477, 6] width 5 height 5
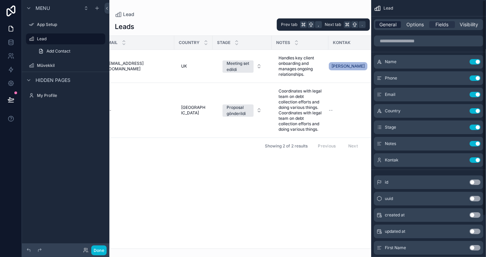
click at [391, 25] on span "General" at bounding box center [388, 24] width 17 height 7
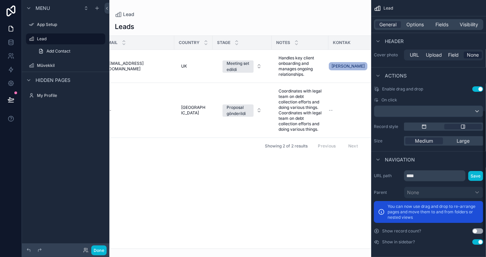
scroll to position [0, 0]
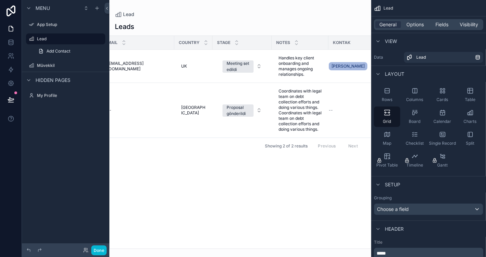
click at [262, 182] on div "Name Phone Email Country Stage Notes Kontak Maria Maria +1-213-555-2290 +1-213-…" at bounding box center [240, 142] width 261 height 213
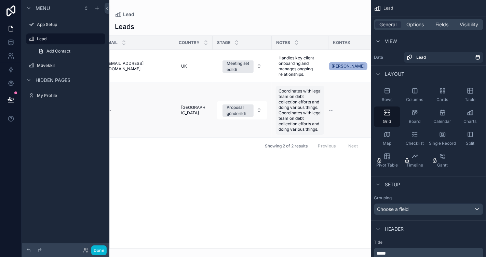
click at [293, 120] on span "Coordinates with legal team on debt collection efforts and doing various things…" at bounding box center [299, 110] width 43 height 44
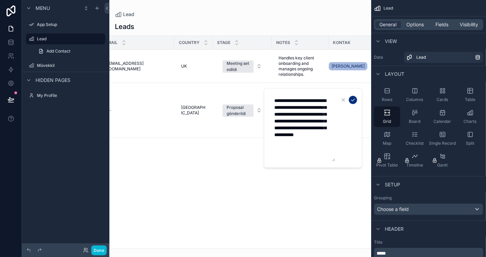
click at [315, 111] on textarea "**********" at bounding box center [302, 128] width 65 height 67
drag, startPoint x: 289, startPoint y: 121, endPoint x: 330, endPoint y: 141, distance: 46.0
click at [330, 141] on textarea "**********" at bounding box center [302, 128] width 65 height 67
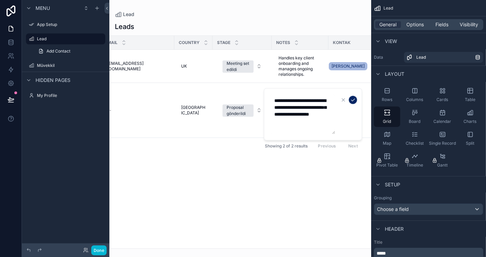
type textarea "**********"
click at [353, 104] on button "scrollable content" at bounding box center [353, 100] width 8 height 8
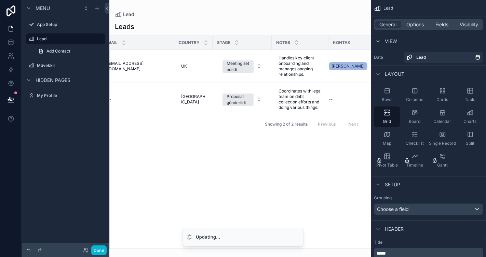
click at [222, 190] on div "Name Phone Email Country Stage Notes Kontak Maria Maria +1-213-555-2290 +1-213-…" at bounding box center [240, 142] width 261 height 213
click at [97, 249] on button "Done" at bounding box center [98, 251] width 15 height 10
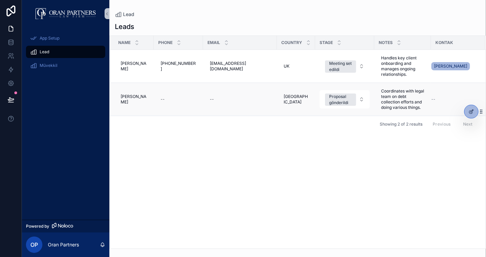
click at [431, 98] on span "--" at bounding box center [433, 99] width 4 height 5
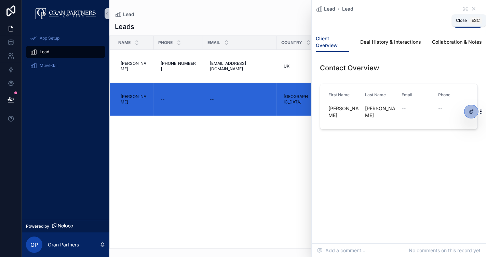
click at [475, 10] on icon "scrollable content" at bounding box center [473, 9] width 3 height 3
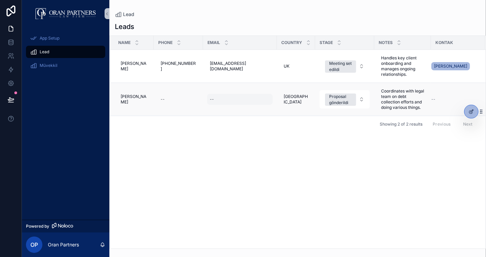
click at [261, 102] on div "--" at bounding box center [240, 99] width 66 height 11
click at [277, 86] on td "USA USA" at bounding box center [296, 99] width 38 height 33
click at [277, 89] on td "USA USA" at bounding box center [296, 99] width 38 height 33
click at [126, 100] on span "[PERSON_NAME]" at bounding box center [134, 99] width 26 height 11
click at [177, 143] on div "Name Phone Email Country Stage Notes Kontak Maria Maria +1-213-555-2290 +1-213-…" at bounding box center [298, 142] width 376 height 213
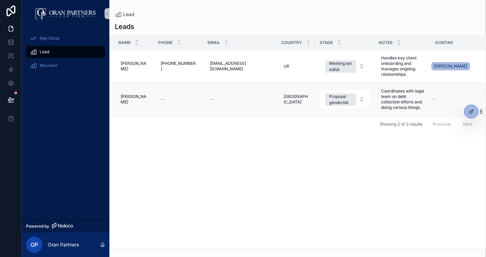
click at [162, 108] on td "--" at bounding box center [178, 99] width 49 height 33
click at [158, 104] on div "--" at bounding box center [178, 99] width 41 height 11
click at [133, 116] on div "Showing 2 of 2 results Previous Next" at bounding box center [298, 124] width 376 height 16
click at [169, 108] on td "--" at bounding box center [178, 99] width 49 height 33
click at [467, 91] on td "--" at bounding box center [458, 99] width 54 height 33
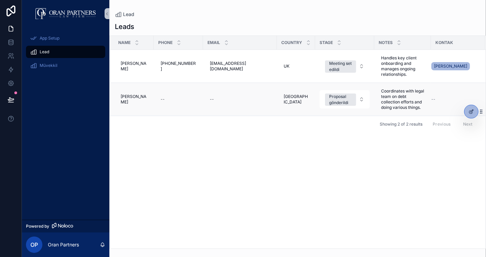
click at [471, 99] on div "--" at bounding box center [453, 99] width 45 height 5
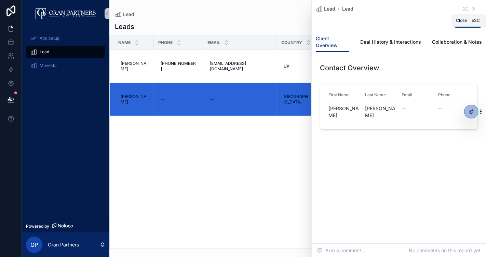
click at [476, 9] on icon "scrollable content" at bounding box center [473, 8] width 5 height 5
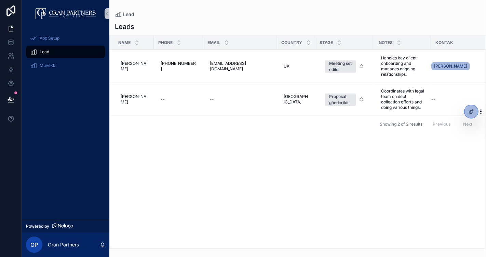
click at [279, 151] on div "Name Phone Email Country Stage Notes Kontak Maria Maria +1-213-555-2290 +1-213-…" at bounding box center [298, 142] width 376 height 213
click at [385, 100] on span "Coordinates with legal team on debt collection efforts and doing various things." at bounding box center [402, 99] width 43 height 22
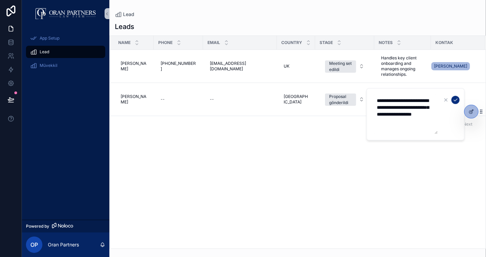
click at [336, 140] on div "Name Phone Email Country Stage Notes Kontak Maria Maria +1-213-555-2290 +1-213-…" at bounding box center [298, 142] width 376 height 213
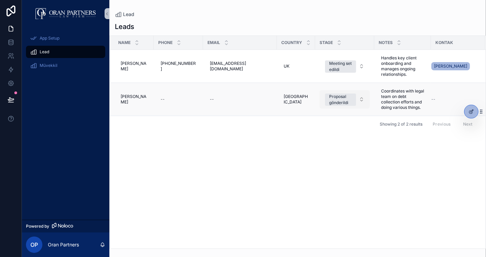
click at [336, 98] on div "Proposal gönderildi" at bounding box center [340, 100] width 23 height 12
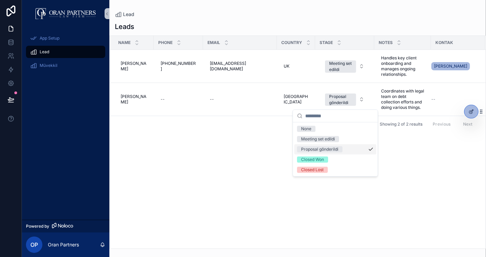
click at [405, 156] on div "Name Phone Email Country Stage Notes Kontak Maria Maria +1-213-555-2290 +1-213-…" at bounding box center [298, 142] width 376 height 213
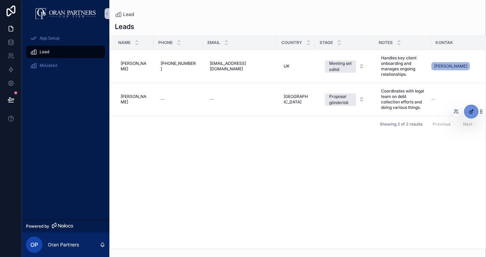
click at [468, 108] on div at bounding box center [471, 111] width 14 height 13
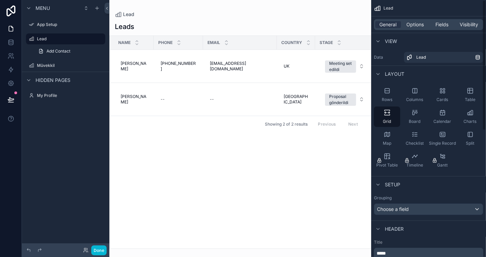
click at [421, 29] on div "General Options Fields Visibility" at bounding box center [428, 24] width 109 height 11
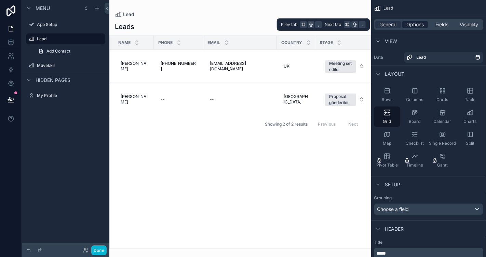
click at [423, 24] on span "Options" at bounding box center [414, 24] width 17 height 7
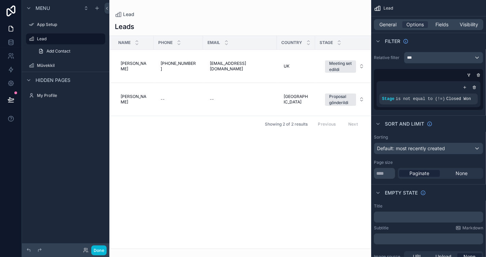
click at [440, 28] on div "General Options Fields Visibility" at bounding box center [428, 24] width 109 height 11
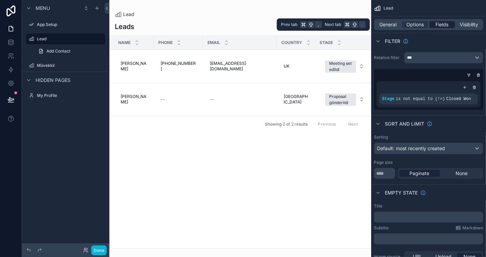
click at [445, 25] on span "Fields" at bounding box center [442, 24] width 13 height 7
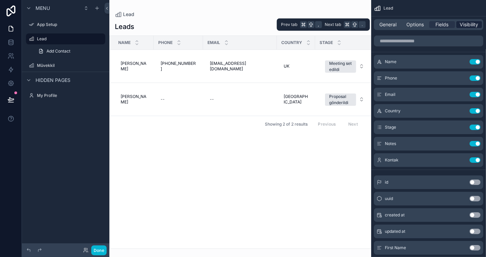
click at [468, 23] on span "Visibility" at bounding box center [469, 24] width 18 height 7
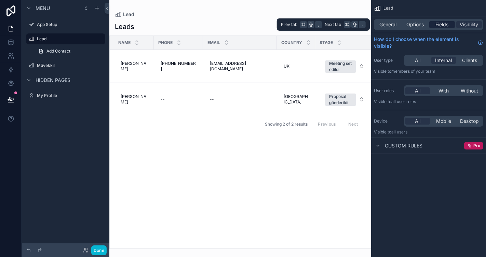
click at [445, 25] on span "Fields" at bounding box center [442, 24] width 13 height 7
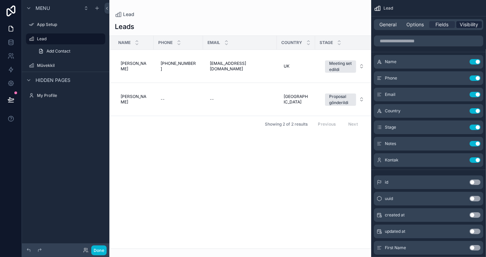
click at [469, 25] on span "Visibility" at bounding box center [469, 24] width 18 height 7
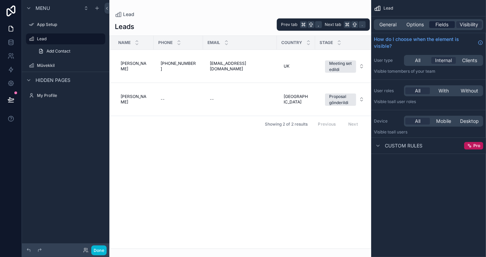
click at [441, 27] on span "Fields" at bounding box center [442, 24] width 13 height 7
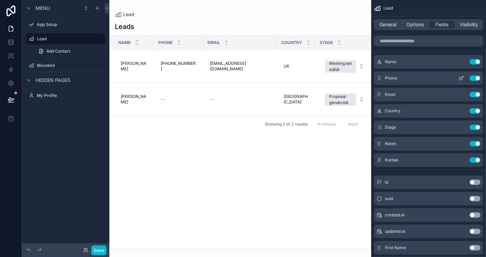
scroll to position [49, 0]
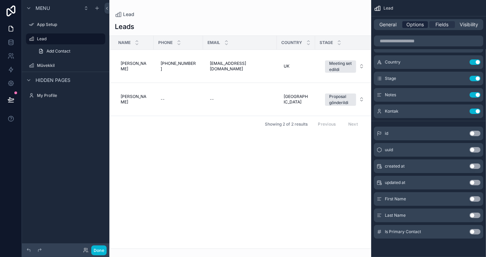
click at [417, 25] on span "Options" at bounding box center [414, 24] width 17 height 7
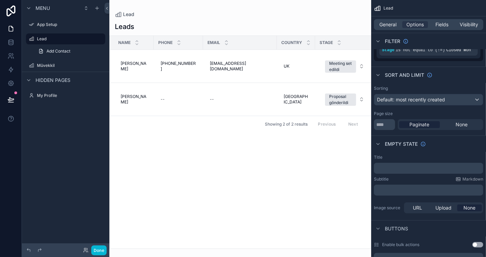
click at [329, 175] on div "scrollable content" at bounding box center [240, 128] width 262 height 257
click at [96, 252] on button "Done" at bounding box center [98, 251] width 15 height 10
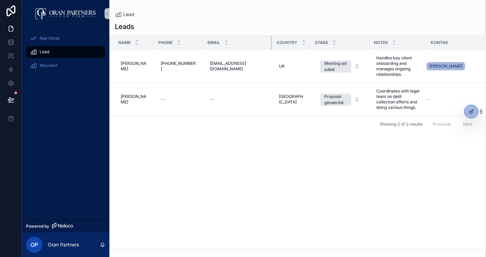
drag, startPoint x: 266, startPoint y: 40, endPoint x: 262, endPoint y: 37, distance: 5.3
click at [262, 37] on th "Email" at bounding box center [237, 43] width 69 height 14
drag, startPoint x: 302, startPoint y: 43, endPoint x: 289, endPoint y: 42, distance: 13.7
click at [289, 42] on th "Country" at bounding box center [291, 43] width 38 height 14
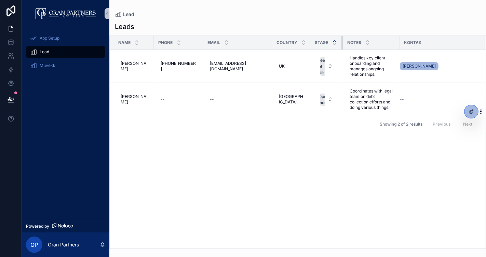
drag, startPoint x: 361, startPoint y: 41, endPoint x: 329, endPoint y: 40, distance: 32.1
click at [329, 40] on th "Stage" at bounding box center [326, 43] width 32 height 14
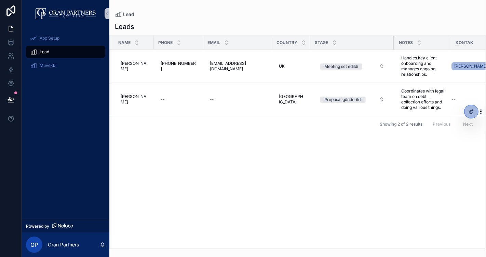
drag, startPoint x: 334, startPoint y: 41, endPoint x: 391, endPoint y: 40, distance: 57.1
click at [391, 40] on tr "Name Phone Email Country Stage Notes Kontak" at bounding box center [306, 43] width 393 height 14
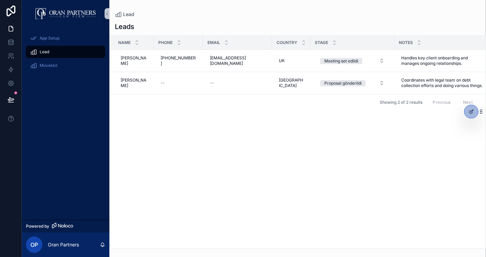
drag, startPoint x: 443, startPoint y: 43, endPoint x: 484, endPoint y: 41, distance: 40.7
click at [485, 41] on div "scrollable content" at bounding box center [491, 43] width 3 height 14
click at [314, 142] on div "Name Phone Email Country Stage Notes Kontak Maria Maria +1-213-555-2290 +1-213-…" at bounding box center [298, 142] width 376 height 213
drag, startPoint x: 264, startPoint y: 40, endPoint x: 268, endPoint y: 39, distance: 4.2
click at [268, 39] on tr "Name Phone Email Country Stage Notes Kontak" at bounding box center [329, 43] width 438 height 14
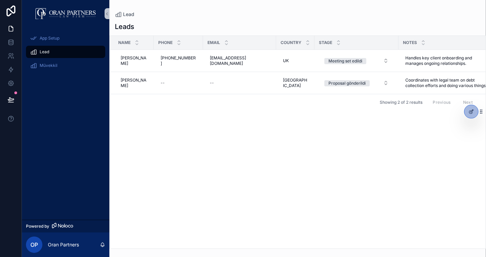
click at [225, 111] on div "Name Phone Email Country Stage Notes Kontak Maria Maria +1-213-555-2290 +1-213-…" at bounding box center [298, 142] width 376 height 213
click at [154, 58] on td "+1-213-555-2290 +1-213-555-2290" at bounding box center [178, 61] width 49 height 22
click at [228, 61] on span "[EMAIL_ADDRESS][DOMAIN_NAME]" at bounding box center [239, 60] width 59 height 11
click at [219, 142] on div "Name Phone Email Country Stage Notes Kontak Maria Maria +1-213-555-2290 +1-213-…" at bounding box center [298, 142] width 376 height 213
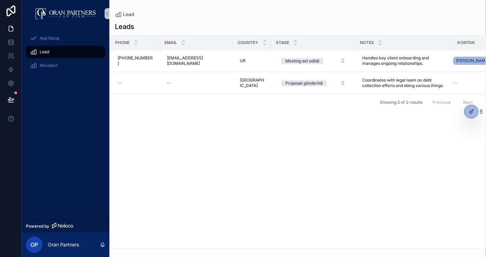
scroll to position [0, 0]
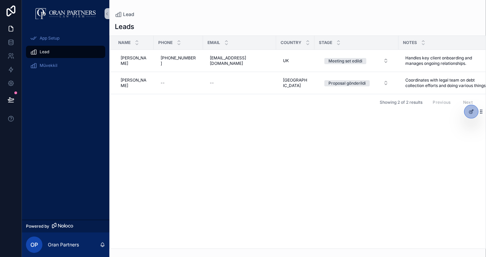
click at [263, 159] on div "Name Phone Email Country Stage Notes Kontak Maria Maria +1-213-555-2290 +1-213-…" at bounding box center [298, 142] width 376 height 213
drag, startPoint x: 304, startPoint y: 40, endPoint x: 288, endPoint y: 41, distance: 16.4
click at [288, 41] on th "Country" at bounding box center [295, 43] width 38 height 14
click at [261, 166] on div "Name Phone Email Country Stage Notes Kontak Maria Maria +1-213-555-2290 +1-213-…" at bounding box center [298, 142] width 376 height 213
click at [60, 65] on div "Müvekkil" at bounding box center [65, 65] width 71 height 11
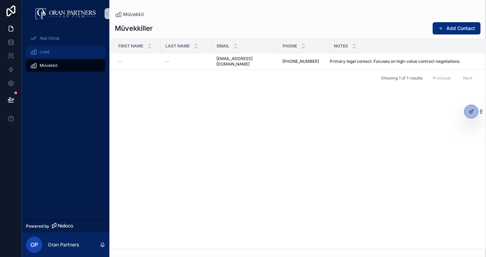
click at [58, 55] on div "Lead" at bounding box center [65, 51] width 71 height 11
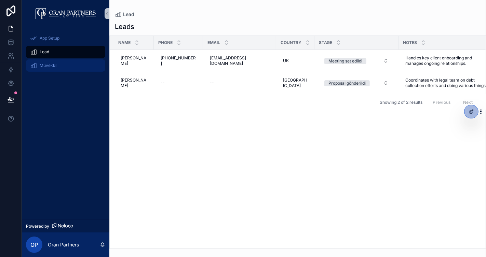
click at [68, 63] on div "Müvekkil" at bounding box center [65, 65] width 71 height 11
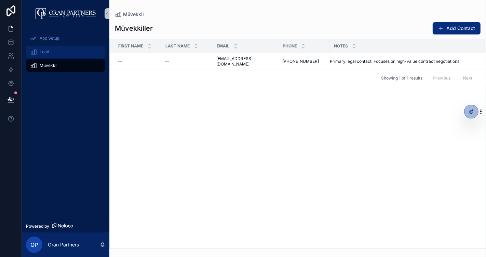
click at [69, 54] on div "Lead" at bounding box center [65, 51] width 71 height 11
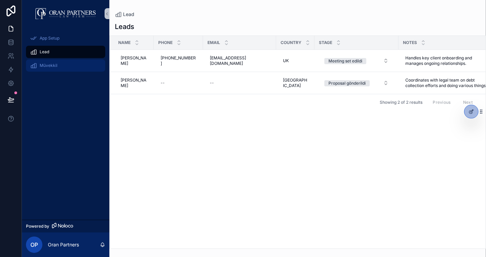
click at [61, 63] on div "Müvekkil" at bounding box center [65, 65] width 71 height 11
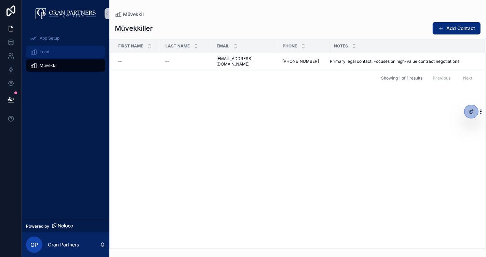
click at [61, 52] on div "Lead" at bounding box center [65, 51] width 71 height 11
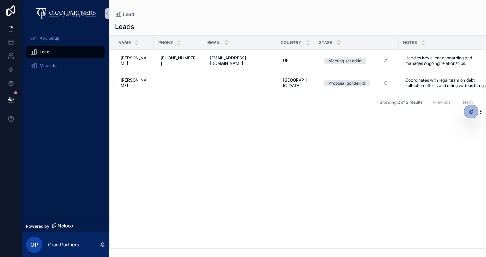
scroll to position [0, 53]
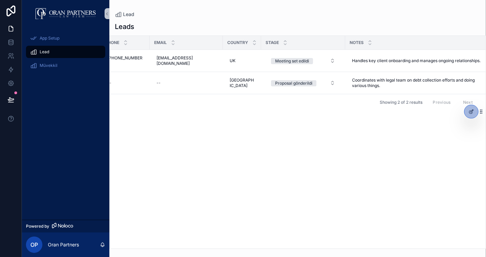
drag, startPoint x: 432, startPoint y: 40, endPoint x: 486, endPoint y: 36, distance: 53.4
click at [485, 36] on div "Name Phone Email Country Stage Notes Kontak Maria Maria +1-213-555-2290 +1-213-…" at bounding box center [297, 143] width 376 height 214
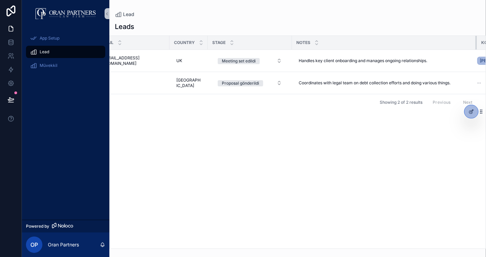
drag, startPoint x: 432, startPoint y: 42, endPoint x: 472, endPoint y: 35, distance: 40.3
click at [472, 36] on div "Name Phone Email Country Stage Notes Kontak Maria Maria +1-213-555-2290 +1-213-…" at bounding box center [297, 143] width 376 height 214
click at [372, 115] on div "Name Phone Email Country Stage Notes Kontak Maria Maria +1-213-555-2290 +1-213-…" at bounding box center [298, 142] width 376 height 213
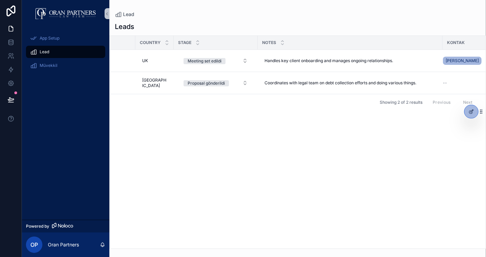
scroll to position [0, 0]
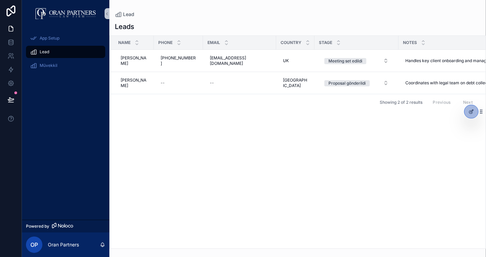
click at [240, 168] on div "Name Phone Email Country Stage Notes Kontak Maria Maria +1-213-555-2290 +1-213-…" at bounding box center [298, 142] width 376 height 213
click at [270, 152] on div "Name Phone Email Country Stage Notes Kontak Maria Maria +1-213-555-2290 +1-213-…" at bounding box center [298, 142] width 376 height 213
click at [73, 53] on div "Lead" at bounding box center [65, 51] width 71 height 11
click at [238, 148] on div "Name Phone Email Country Stage Notes Kontak Maria Maria +1-213-555-2290 +1-213-…" at bounding box center [298, 142] width 376 height 213
click at [470, 113] on icon at bounding box center [470, 111] width 5 height 5
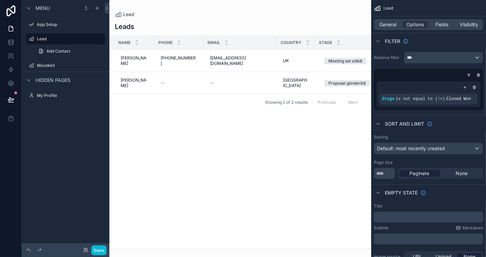
click at [419, 215] on p "﻿" at bounding box center [428, 217] width 105 height 5
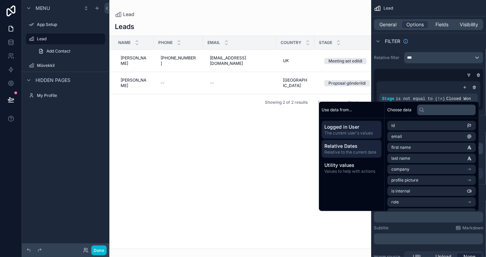
click at [365, 151] on span "Relative to the current date" at bounding box center [351, 152] width 54 height 5
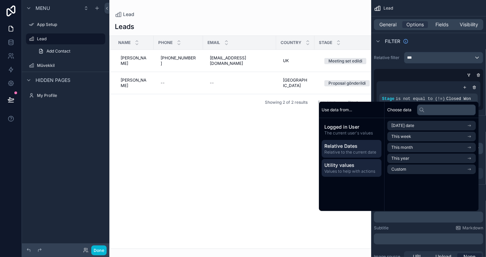
click at [364, 170] on span "Values to help with actions" at bounding box center [351, 171] width 54 height 5
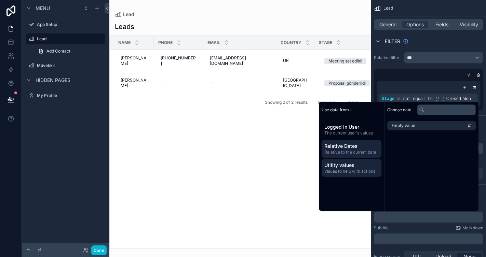
click at [366, 151] on span "Relative to the current date" at bounding box center [351, 152] width 54 height 5
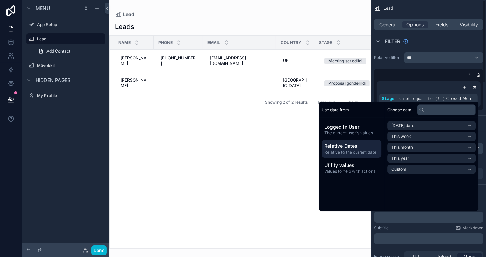
click at [406, 228] on div "Subtitle Markdown" at bounding box center [428, 227] width 109 height 5
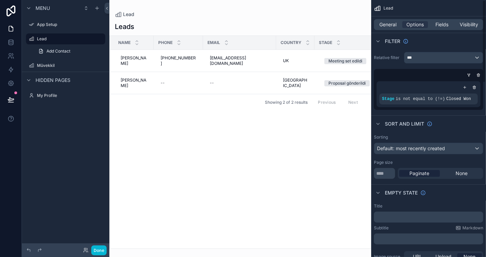
click at [438, 216] on p "﻿" at bounding box center [428, 217] width 105 height 5
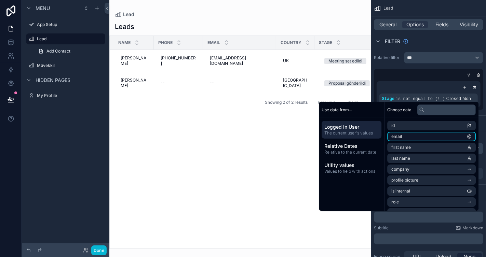
click at [413, 137] on li "email" at bounding box center [431, 137] width 88 height 10
click at [413, 228] on div "Subtitle Markdown" at bounding box center [428, 228] width 109 height 5
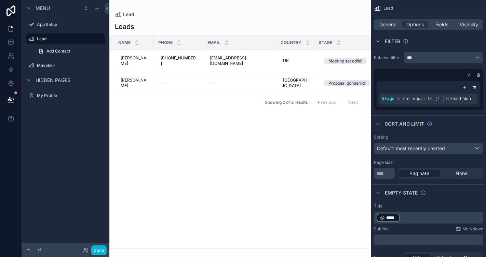
click at [420, 219] on p "﻿ ***** ﻿ ﻿" at bounding box center [428, 218] width 105 height 10
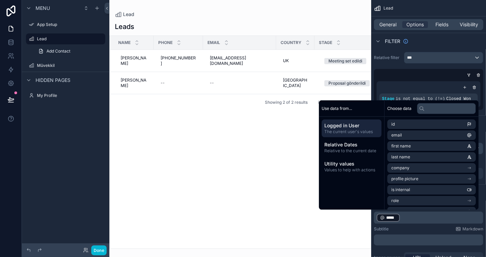
click at [419, 219] on p "﻿ ***** ﻿ ﻿" at bounding box center [428, 218] width 105 height 10
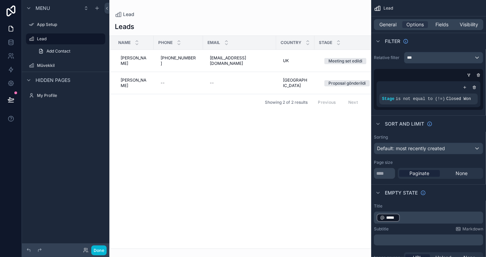
click at [420, 217] on p "﻿ ***** ﻿ ﻿" at bounding box center [428, 218] width 105 height 10
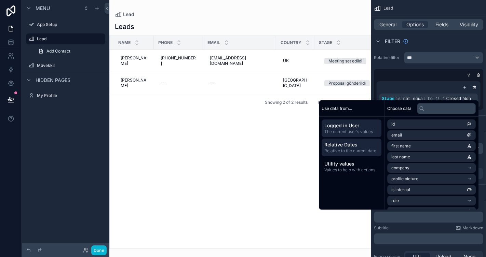
click at [356, 144] on span "Relative Dates" at bounding box center [351, 144] width 54 height 7
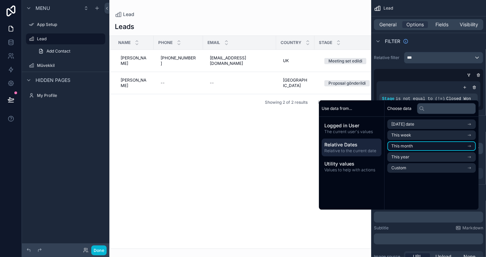
click at [416, 146] on li "This month" at bounding box center [431, 146] width 88 height 10
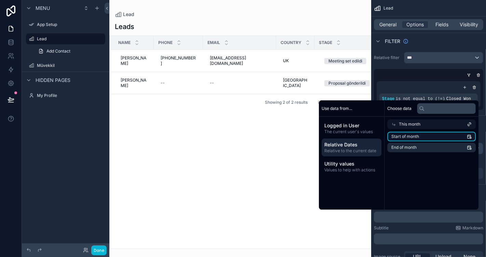
click at [420, 136] on li "Start of month" at bounding box center [431, 137] width 88 height 10
click at [419, 227] on div "Subtitle Markdown" at bounding box center [428, 228] width 109 height 5
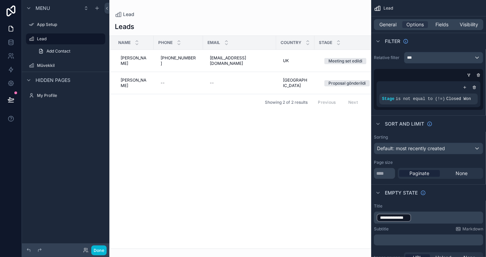
click at [415, 240] on p "﻿" at bounding box center [428, 239] width 105 height 5
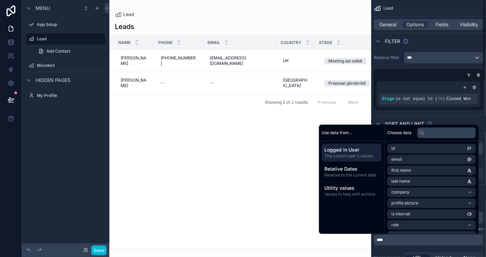
click at [397, 246] on div "**********" at bounding box center [428, 241] width 115 height 80
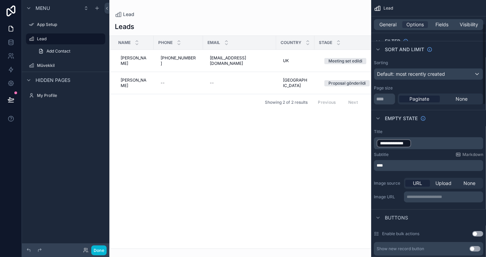
scroll to position [75, 0]
click at [101, 251] on button "Done" at bounding box center [98, 251] width 15 height 10
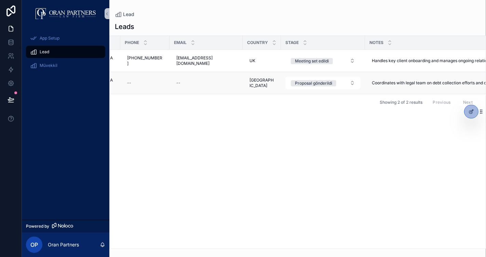
scroll to position [0, 0]
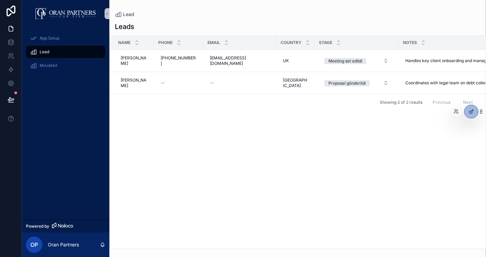
click at [467, 105] on div at bounding box center [474, 112] width 20 height 14
click at [469, 109] on icon at bounding box center [470, 111] width 5 height 5
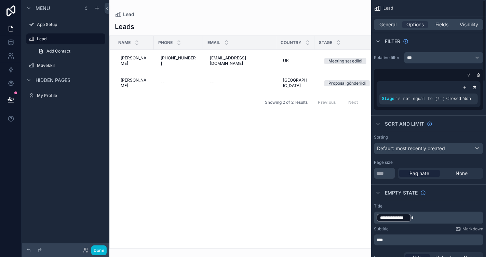
click at [415, 217] on p "**********" at bounding box center [428, 218] width 105 height 10
click at [409, 236] on p "****" at bounding box center [428, 238] width 105 height 5
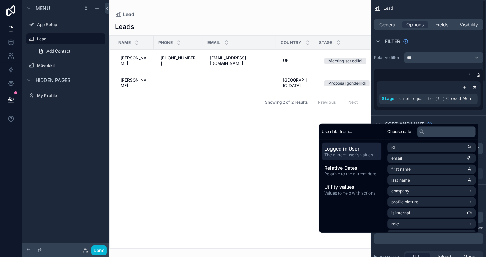
click at [395, 248] on div "**********" at bounding box center [428, 240] width 115 height 79
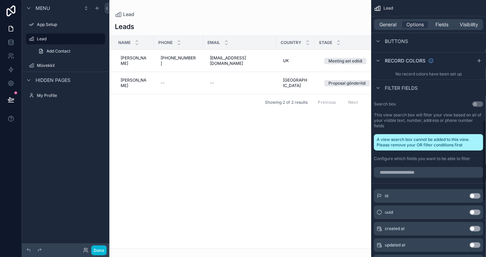
scroll to position [379, 0]
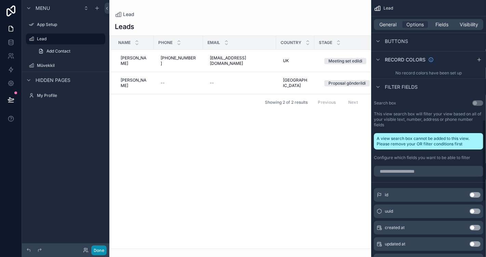
click at [98, 249] on button "Done" at bounding box center [98, 251] width 15 height 10
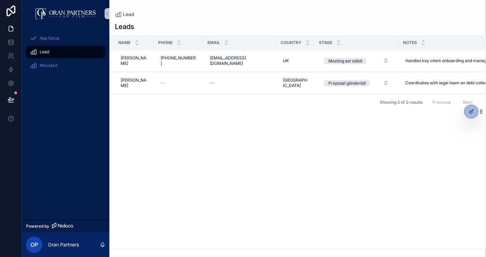
click at [339, 134] on div "Name Phone Email Country Stage Notes Kontak Maria Maria +1-213-555-2290 +1-213-…" at bounding box center [298, 142] width 376 height 213
click at [12, 41] on icon at bounding box center [11, 42] width 7 height 7
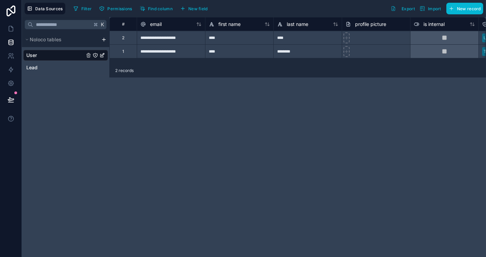
click at [197, 105] on div "**********" at bounding box center [297, 137] width 376 height 240
click at [42, 64] on link "Lead" at bounding box center [55, 67] width 58 height 7
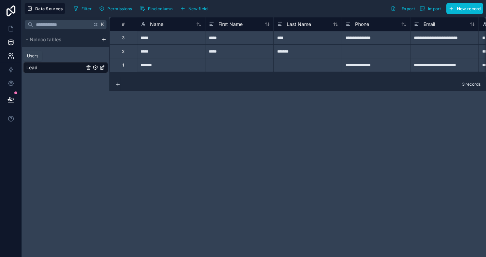
click at [12, 55] on icon at bounding box center [12, 55] width 1 height 2
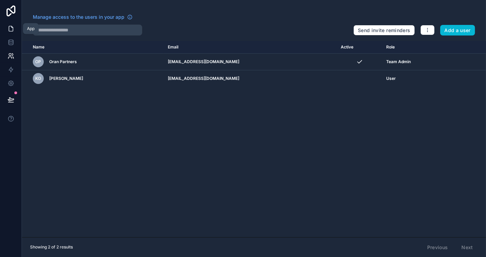
click at [11, 29] on icon at bounding box center [11, 28] width 7 height 7
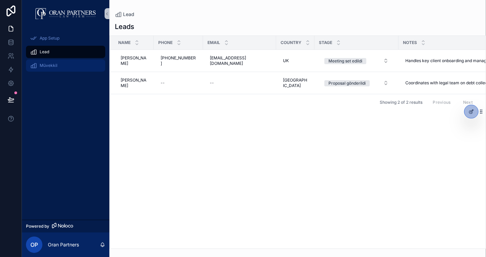
click at [45, 64] on span "Müvekkil" at bounding box center [49, 65] width 18 height 5
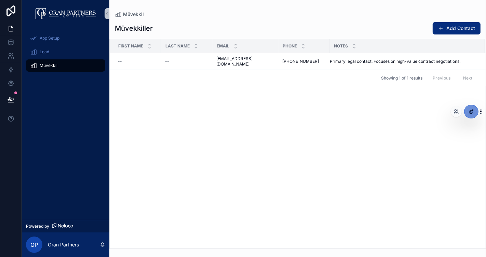
click at [470, 111] on icon at bounding box center [470, 111] width 5 height 5
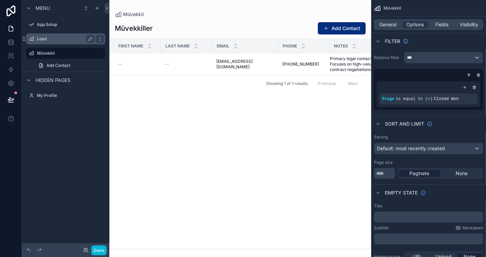
click at [57, 39] on label "Lead" at bounding box center [64, 38] width 55 height 5
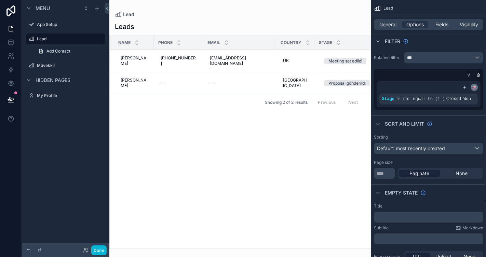
click at [476, 87] on icon "scrollable content" at bounding box center [474, 87] width 4 height 4
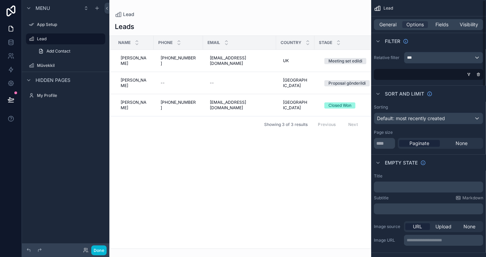
click at [449, 46] on div "Filter" at bounding box center [428, 41] width 115 height 16
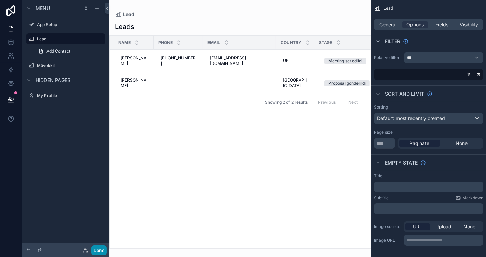
click at [101, 248] on button "Done" at bounding box center [98, 251] width 15 height 10
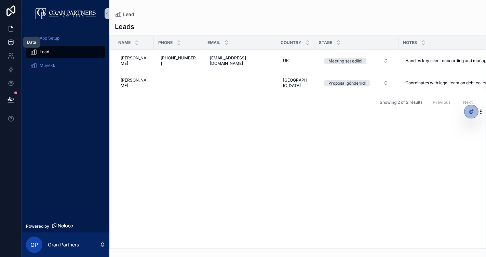
click at [16, 42] on link at bounding box center [11, 43] width 22 height 14
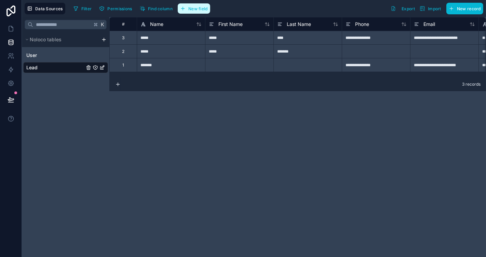
click at [192, 9] on span "New field" at bounding box center [197, 8] width 19 height 5
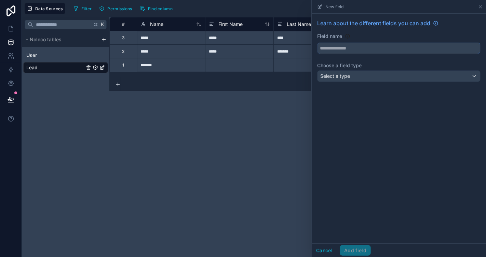
click at [350, 47] on input "text" at bounding box center [398, 48] width 163 height 11
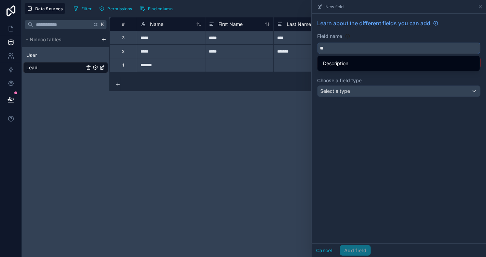
type input "***"
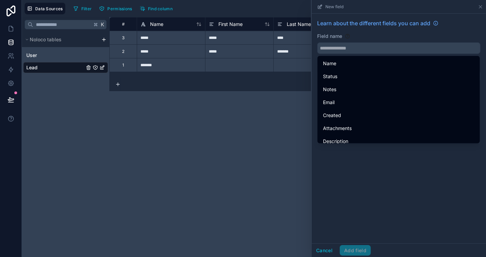
click at [379, 197] on div "Learn about the different fields you can add Field name Choose a field type Sel…" at bounding box center [399, 129] width 174 height 230
click at [361, 186] on div "Learn about the different fields you can add Field name Choose a field type Sel…" at bounding box center [399, 129] width 174 height 230
click at [339, 44] on input "text" at bounding box center [398, 48] width 163 height 11
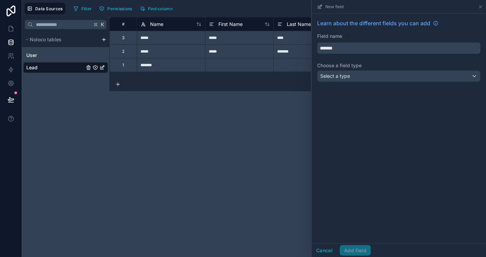
type input "*******"
click at [338, 76] on span "Select a type" at bounding box center [335, 76] width 30 height 6
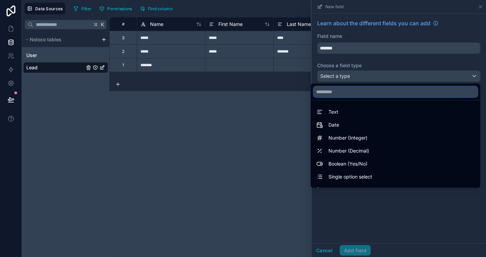
click at [334, 90] on input "text" at bounding box center [395, 91] width 164 height 11
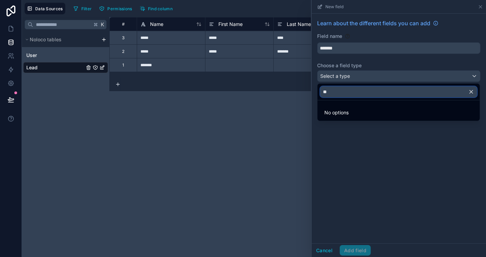
type input "***"
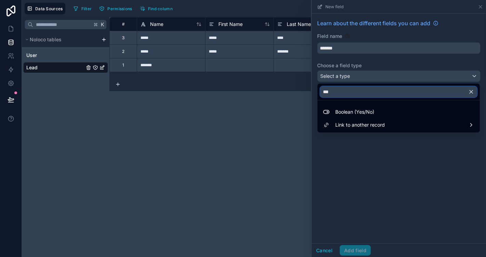
type input "****"
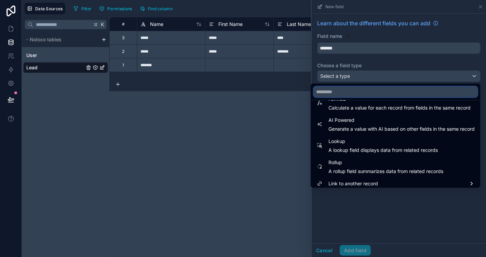
scroll to position [198, 0]
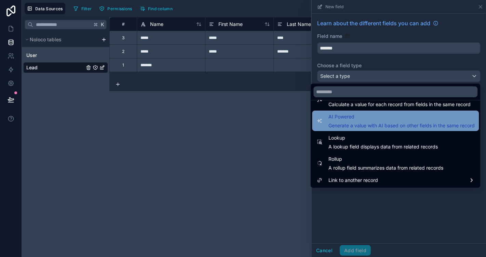
click at [355, 128] on span "Generate a value with AI based on other fields in the same record" at bounding box center [401, 125] width 146 height 7
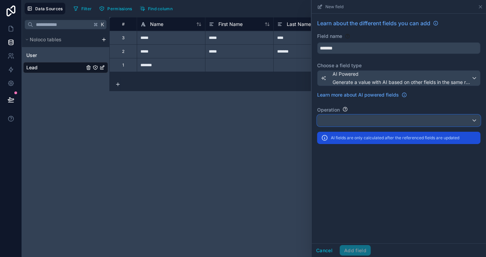
click at [362, 119] on div at bounding box center [398, 120] width 163 height 11
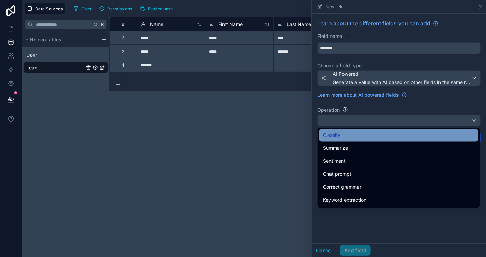
click at [378, 137] on div "Classify" at bounding box center [398, 135] width 151 height 8
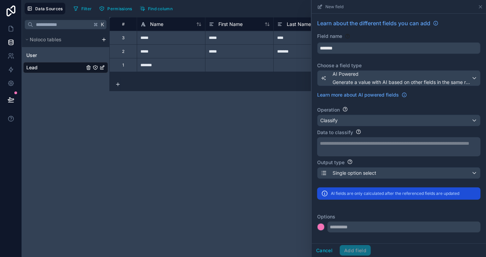
click at [372, 148] on div "**********" at bounding box center [398, 147] width 156 height 14
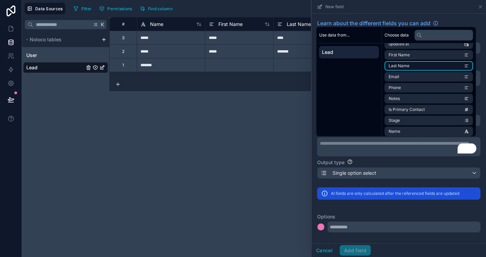
scroll to position [53, 0]
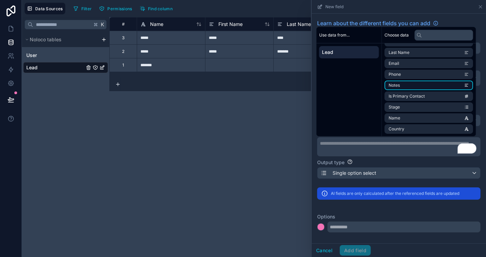
click at [411, 85] on li "Notes" at bounding box center [429, 86] width 88 height 10
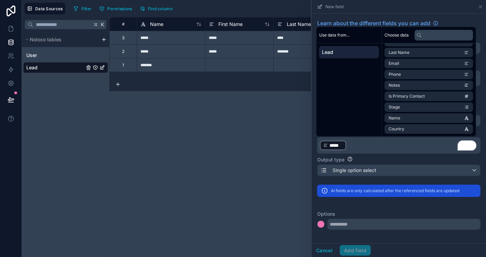
click at [386, 162] on div "Output type" at bounding box center [398, 159] width 163 height 7
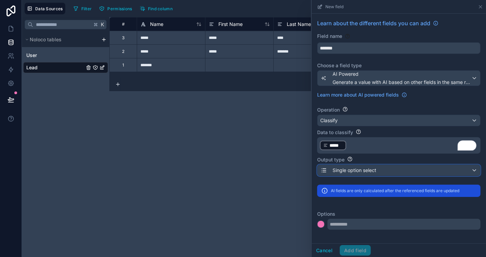
click at [389, 167] on div "Single option select" at bounding box center [398, 170] width 163 height 11
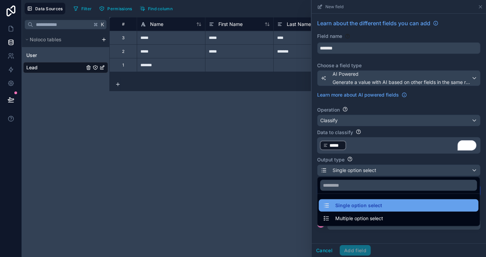
click at [374, 208] on span "Single option select" at bounding box center [358, 206] width 47 height 8
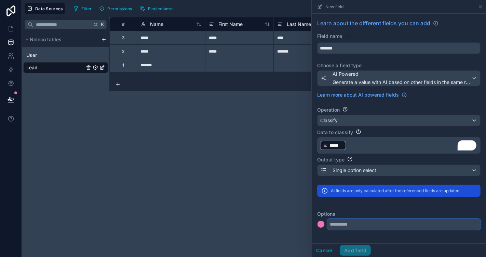
click at [380, 220] on input "text" at bounding box center [403, 224] width 153 height 11
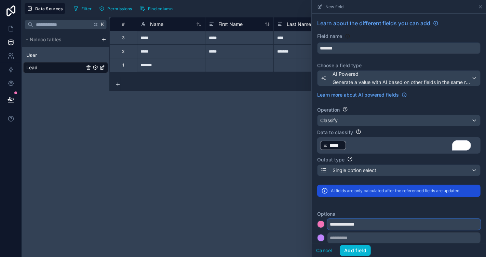
type input "**********"
type input "*"
type input "**********"
click at [357, 225] on input "**********" at bounding box center [403, 224] width 153 height 11
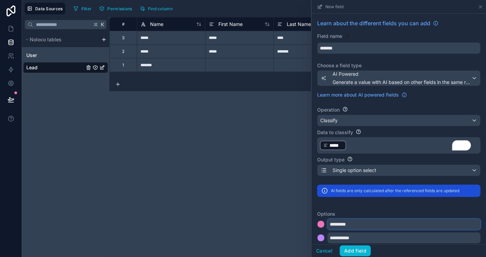
type input "*********"
click at [387, 209] on div "**********" at bounding box center [398, 231] width 163 height 52
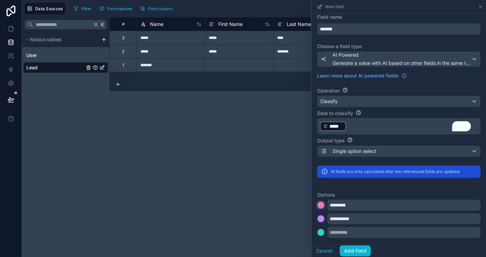
click at [320, 206] on div at bounding box center [320, 205] width 7 height 7
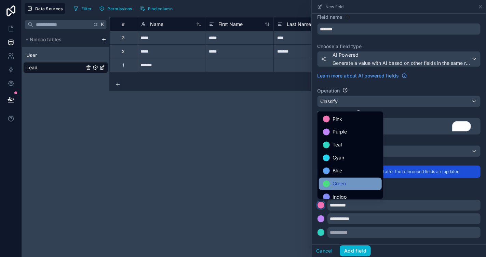
scroll to position [57, 0]
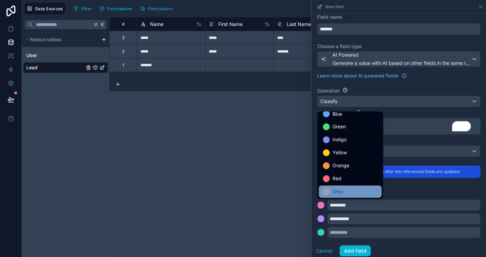
click at [339, 194] on span "Gray" at bounding box center [337, 192] width 11 height 8
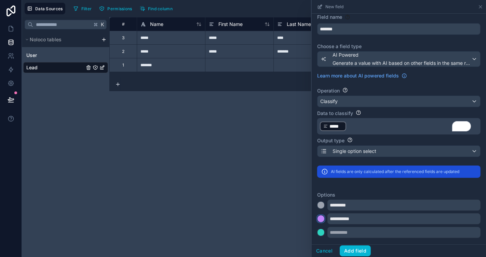
click at [319, 218] on div at bounding box center [320, 219] width 7 height 7
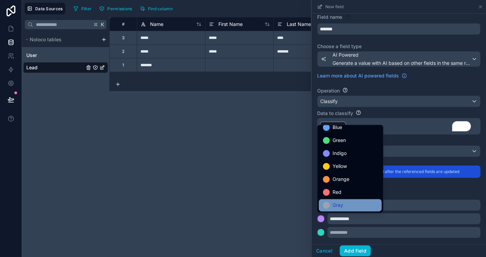
click at [339, 205] on span "Gray" at bounding box center [337, 206] width 11 height 8
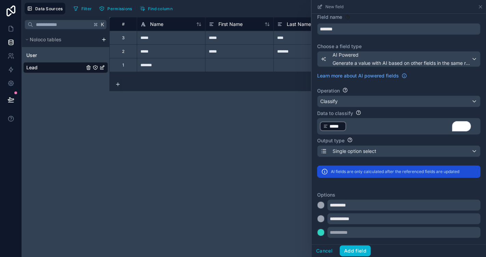
click at [398, 190] on div "**********" at bounding box center [398, 212] width 163 height 52
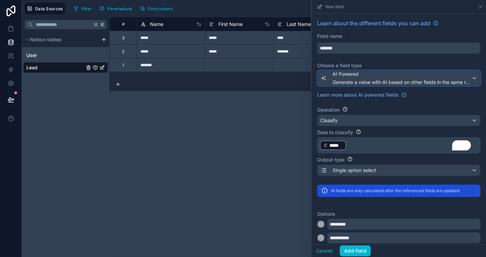
click at [403, 79] on span "Generate a value with AI based on other fields in the same record" at bounding box center [401, 82] width 139 height 7
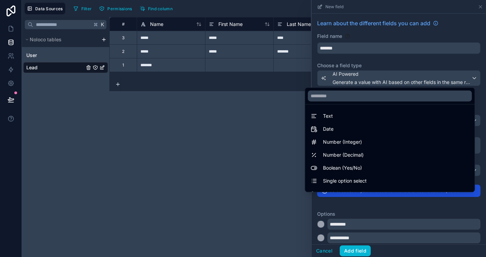
click at [403, 78] on div at bounding box center [399, 128] width 174 height 257
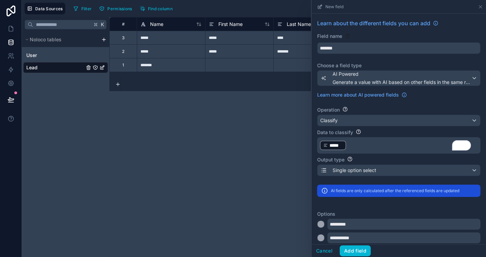
click at [375, 141] on p "﻿ ***** ﻿ ﻿" at bounding box center [398, 145] width 156 height 11
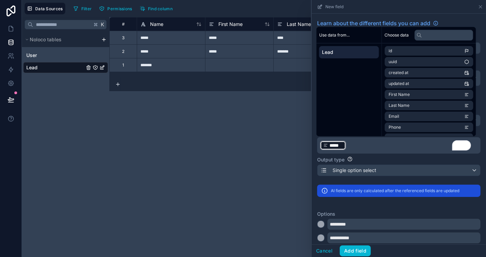
click at [382, 154] on div "Output type Single option select" at bounding box center [398, 167] width 163 height 26
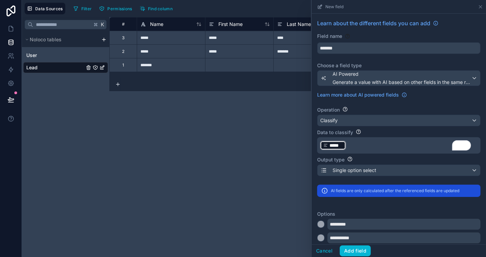
click at [385, 162] on div "Output type" at bounding box center [398, 159] width 163 height 7
click at [380, 146] on p "﻿ ***** ﻿ ﻿" at bounding box center [398, 145] width 156 height 11
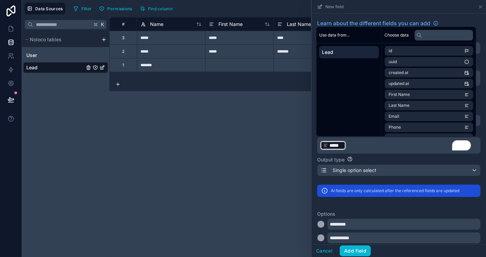
click at [386, 154] on div "Output type Single option select" at bounding box center [398, 167] width 163 height 26
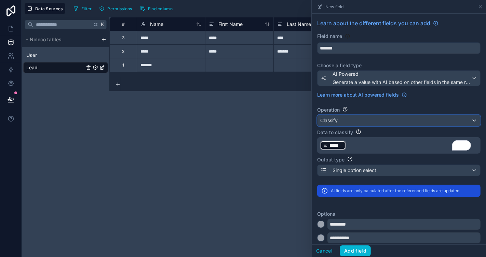
click at [404, 119] on div "Classify" at bounding box center [398, 120] width 163 height 11
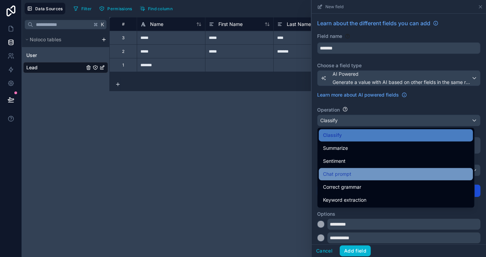
click at [368, 170] on div "Chat prompt" at bounding box center [396, 174] width 146 height 8
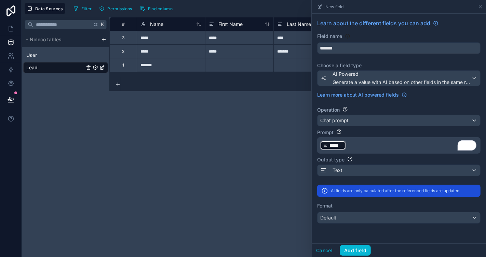
click at [375, 147] on p "﻿ ***** ﻿ ﻿" at bounding box center [398, 145] width 156 height 11
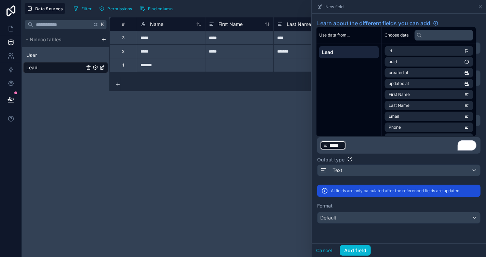
click at [375, 147] on p "﻿ ***** ﻿ ﻿" at bounding box center [398, 145] width 156 height 11
click at [370, 223] on div "Learn about the different fields you can add Field name ******* Choose a field …" at bounding box center [399, 122] width 174 height 216
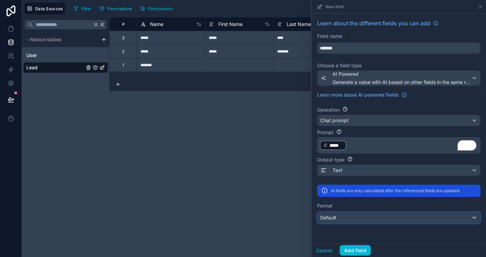
click at [375, 220] on div "Default" at bounding box center [398, 217] width 163 height 11
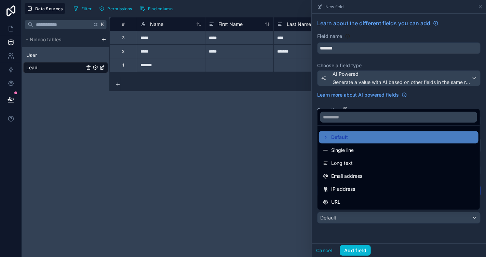
click at [367, 233] on div at bounding box center [399, 128] width 174 height 257
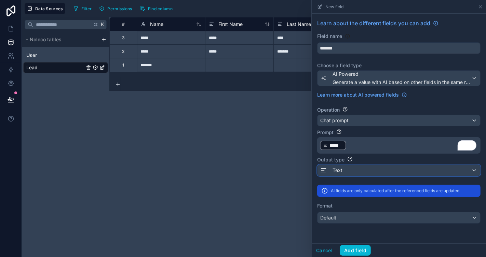
click at [380, 167] on div "Text" at bounding box center [398, 170] width 163 height 11
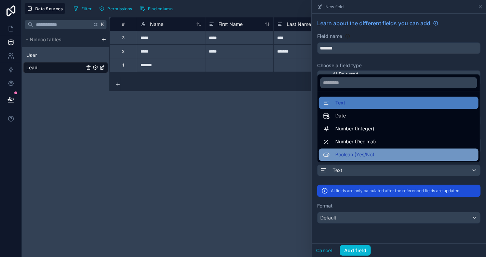
click at [364, 154] on span "Boolean (Yes/No)" at bounding box center [354, 155] width 39 height 8
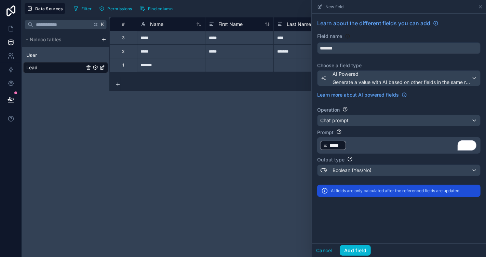
click at [373, 144] on p "﻿ ***** ﻿ ﻿" at bounding box center [398, 145] width 156 height 11
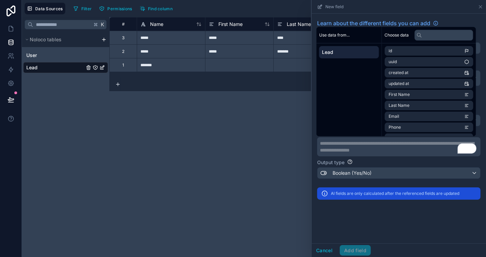
click at [361, 215] on div "**********" at bounding box center [399, 129] width 174 height 230
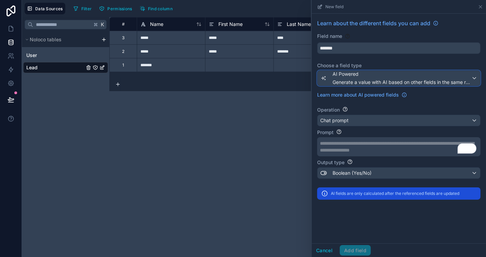
click at [366, 76] on span "AI Powered" at bounding box center [401, 74] width 139 height 7
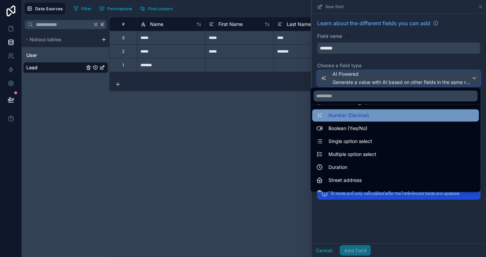
scroll to position [46, 0]
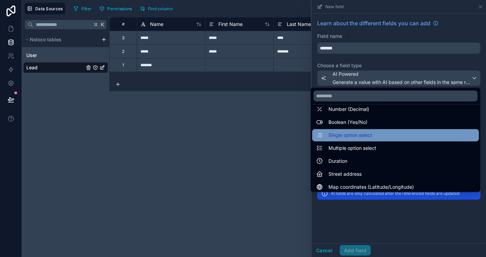
click at [361, 139] on div "Single option select" at bounding box center [395, 135] width 167 height 12
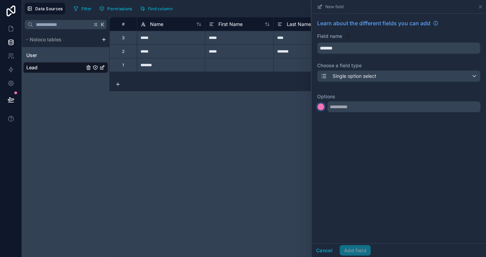
click at [320, 106] on div at bounding box center [320, 107] width 7 height 7
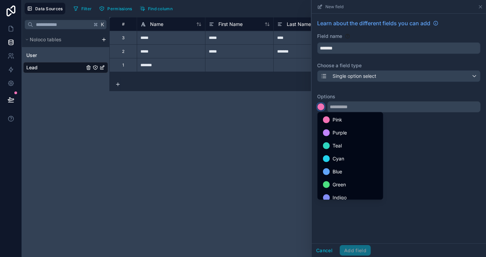
scroll to position [57, 0]
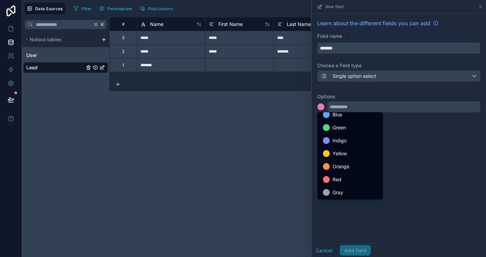
click at [340, 191] on span "Gray" at bounding box center [337, 193] width 11 height 8
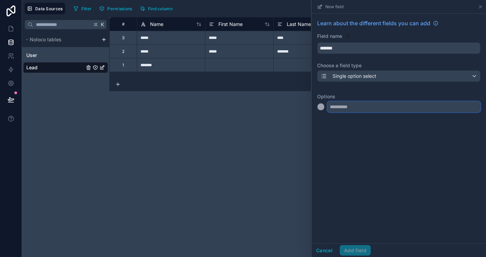
click at [356, 104] on input "text" at bounding box center [403, 106] width 153 height 11
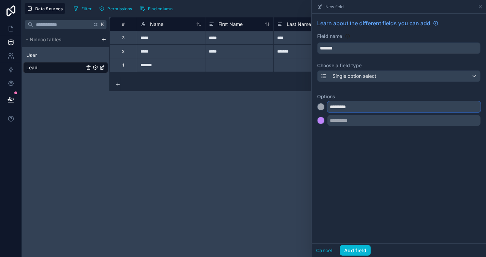
type input "*********"
click at [355, 119] on input "text" at bounding box center [403, 120] width 153 height 11
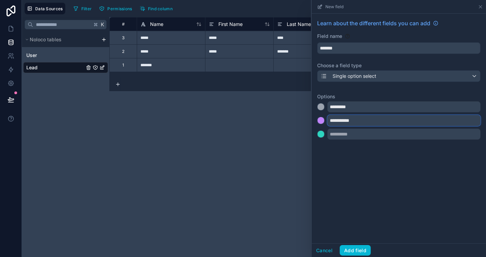
click at [355, 119] on input "**********" at bounding box center [403, 120] width 153 height 11
click at [356, 119] on input "**********" at bounding box center [403, 120] width 153 height 11
type input "**********"
click at [326, 118] on div "**********" at bounding box center [398, 120] width 163 height 11
click at [322, 119] on div at bounding box center [320, 120] width 7 height 7
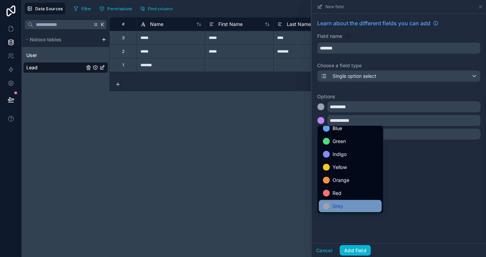
click at [339, 205] on span "Gray" at bounding box center [337, 206] width 11 height 8
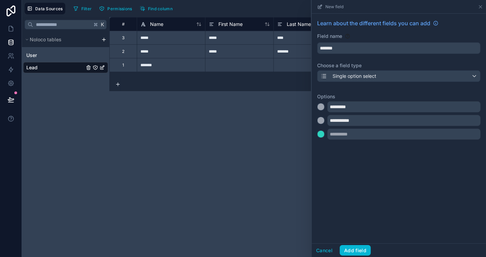
click at [385, 171] on div "**********" at bounding box center [399, 129] width 174 height 230
click at [356, 251] on button "Add field" at bounding box center [355, 250] width 31 height 11
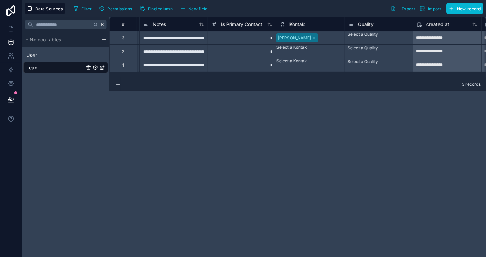
scroll to position [0, 427]
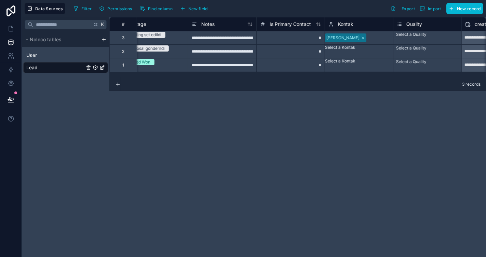
click at [422, 37] on div "Select a Quality" at bounding box center [411, 34] width 30 height 5
click at [410, 36] on div "Select a Quality" at bounding box center [427, 33] width 68 height 5
click at [379, 104] on div "**********" at bounding box center [297, 137] width 376 height 240
drag, startPoint x: 366, startPoint y: 100, endPoint x: 370, endPoint y: 94, distance: 7.6
click at [366, 100] on div "**********" at bounding box center [297, 137] width 376 height 240
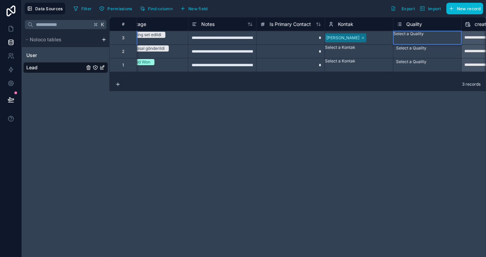
click at [410, 31] on div "Select a Quality" at bounding box center [427, 33] width 68 height 5
click at [373, 93] on div "**********" at bounding box center [297, 137] width 376 height 240
click at [409, 23] on span "Quality" at bounding box center [414, 24] width 16 height 7
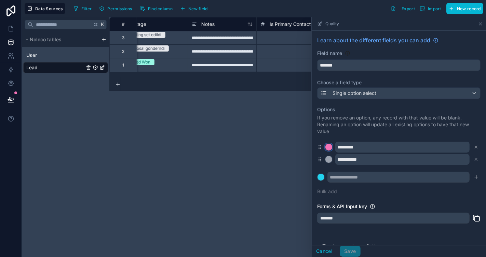
click at [329, 145] on div at bounding box center [328, 147] width 7 height 7
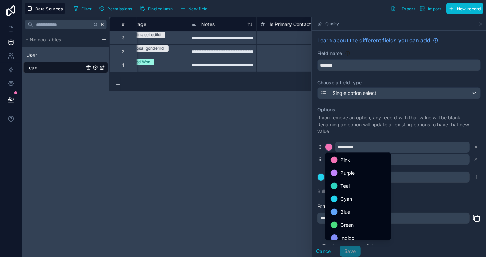
scroll to position [57, 0]
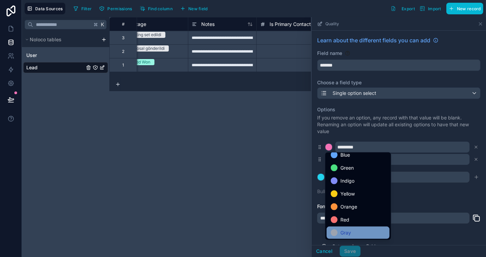
click at [348, 233] on span "Gray" at bounding box center [345, 233] width 11 height 8
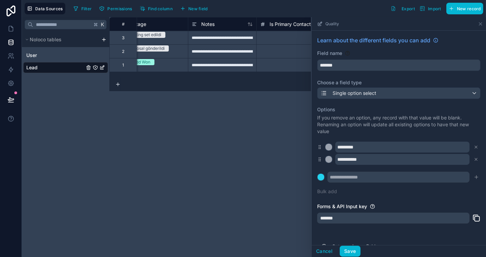
scroll to position [28, 0]
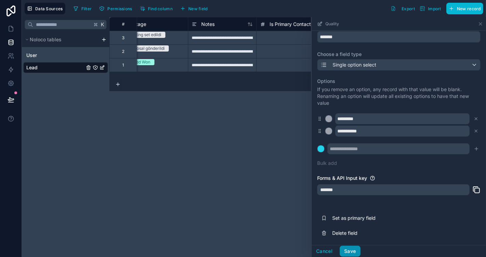
click at [347, 251] on button "Save" at bounding box center [350, 251] width 20 height 11
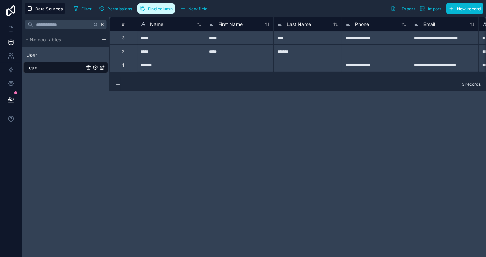
click at [170, 12] on button "Find column" at bounding box center [156, 8] width 38 height 10
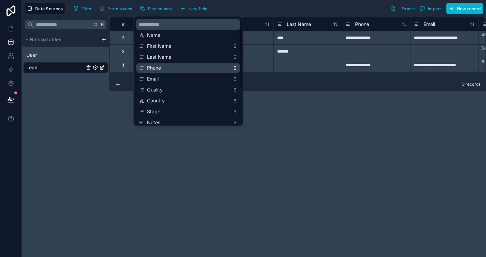
scroll to position [4, 0]
click at [211, 148] on div "**********" at bounding box center [297, 137] width 376 height 240
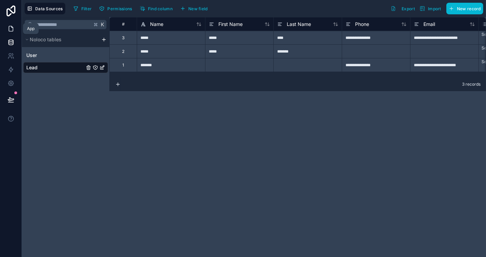
click at [11, 30] on icon at bounding box center [11, 28] width 7 height 7
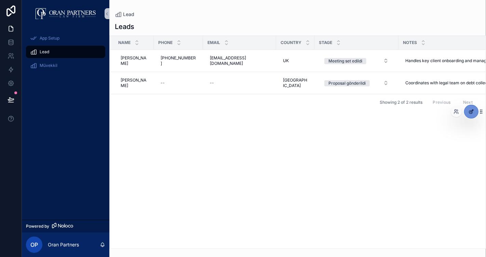
click at [468, 115] on div at bounding box center [471, 111] width 14 height 13
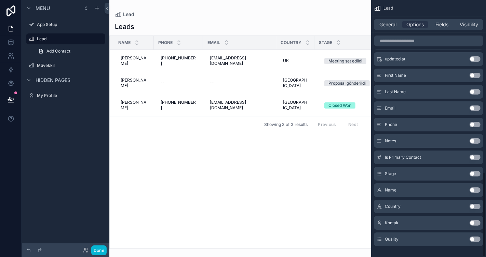
scroll to position [520, 0]
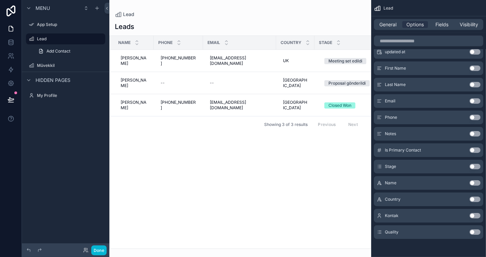
click at [471, 231] on button "Use setting" at bounding box center [474, 232] width 11 height 5
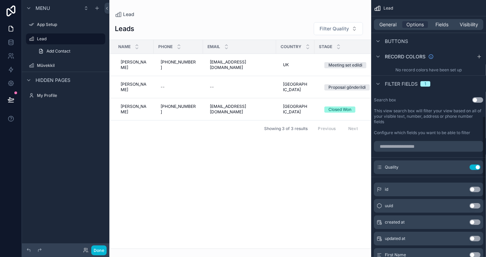
scroll to position [353, 0]
click at [477, 164] on button "Use setting" at bounding box center [474, 166] width 11 height 5
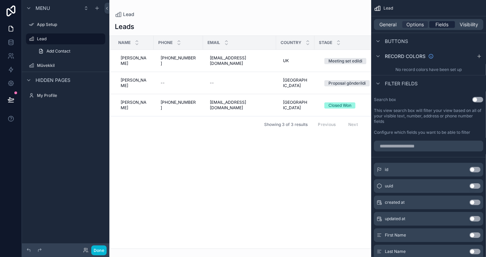
click at [442, 24] on span "Fields" at bounding box center [442, 24] width 13 height 7
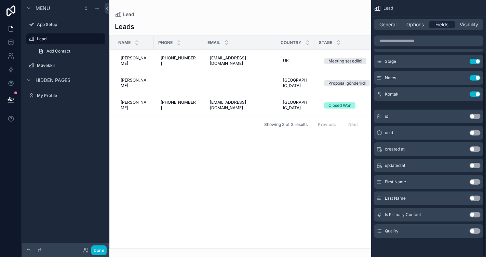
scroll to position [65, 0]
click at [475, 232] on button "Use setting" at bounding box center [474, 231] width 11 height 5
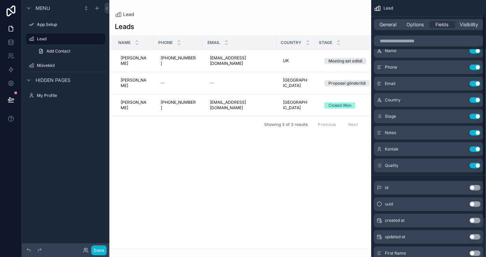
scroll to position [7, 0]
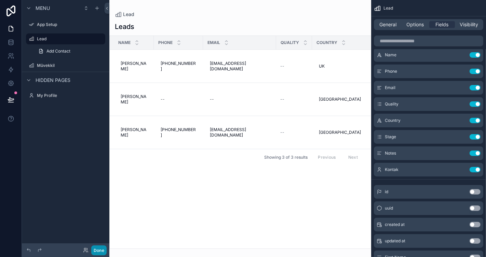
click at [96, 251] on button "Done" at bounding box center [98, 251] width 15 height 10
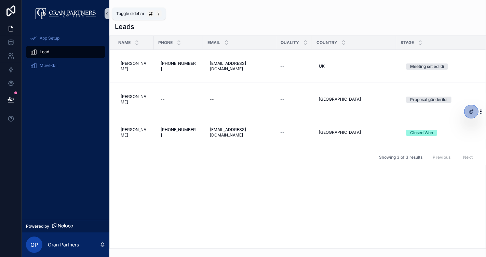
click at [106, 13] on icon "scrollable content" at bounding box center [106, 14] width 1 height 2
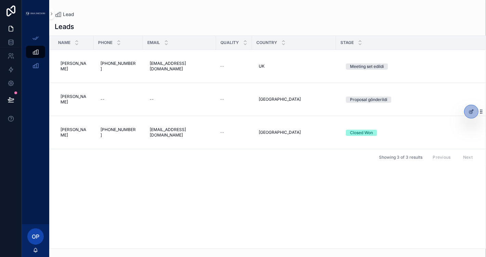
click at [173, 172] on div "Name Phone Email Quality Country Stage Notes Kontak Maria Maria +1-213-555-2290…" at bounding box center [268, 142] width 436 height 213
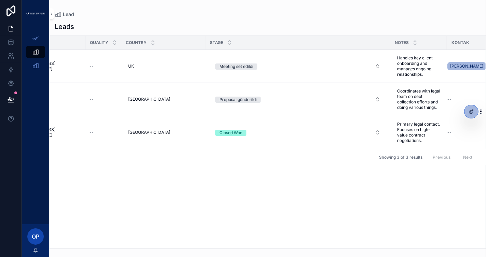
scroll to position [0, 135]
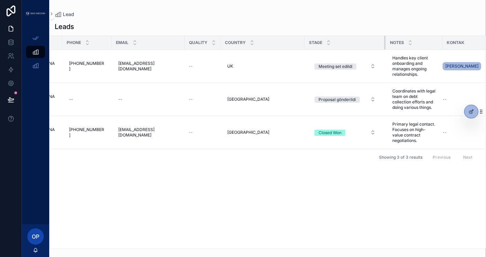
drag, startPoint x: 376, startPoint y: 41, endPoint x: 285, endPoint y: 42, distance: 91.9
click at [273, 42] on tr "Name Phone Email Quality Country Stage Notes Kontak" at bounding box center [256, 43] width 476 height 14
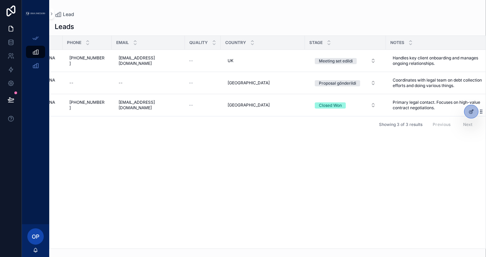
drag, startPoint x: 433, startPoint y: 43, endPoint x: 486, endPoint y: 43, distance: 53.0
click at [485, 43] on div "Name Phone Email Quality Country Stage Notes Kontak Maria Maria +1-213-555-2290…" at bounding box center [267, 143] width 437 height 214
click at [384, 154] on div "Name Phone Email Quality Country Stage Notes Kontak Maria Maria +1-213-555-2290…" at bounding box center [268, 142] width 436 height 213
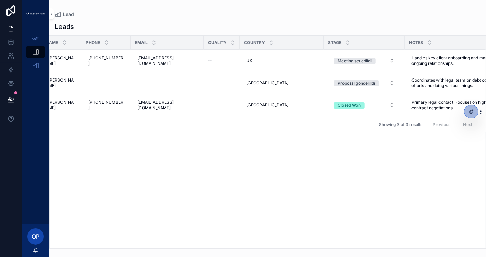
scroll to position [0, 0]
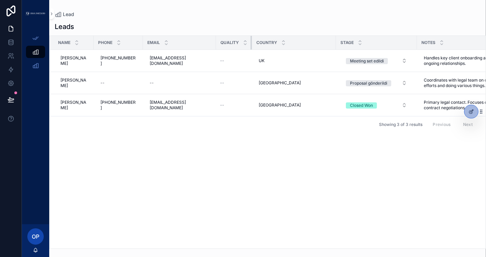
drag, startPoint x: 242, startPoint y: 41, endPoint x: 248, endPoint y: 39, distance: 6.9
click at [248, 39] on tr "Name Phone Email Quality Country Stage Notes Kontak" at bounding box center [314, 43] width 529 height 14
drag, startPoint x: 242, startPoint y: 42, endPoint x: 256, endPoint y: 38, distance: 14.1
click at [256, 39] on tr "Name Phone Email Quality Country Stage Notes Kontak" at bounding box center [314, 43] width 529 height 14
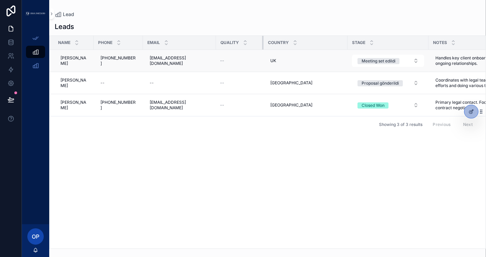
drag, startPoint x: 244, startPoint y: 41, endPoint x: 236, endPoint y: 52, distance: 13.5
click at [262, 40] on div "scrollable content" at bounding box center [263, 43] width 3 height 14
click at [227, 59] on div "--" at bounding box center [239, 60] width 39 height 5
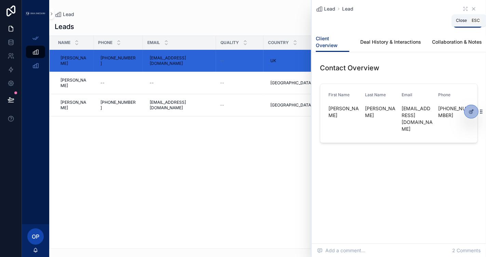
click at [473, 9] on icon "scrollable content" at bounding box center [473, 9] width 3 height 3
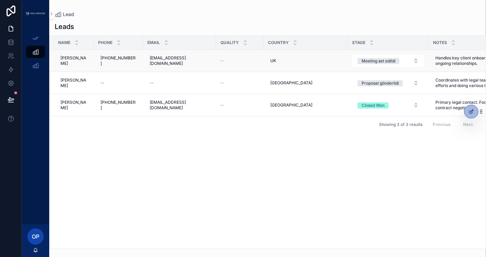
click at [220, 59] on span "--" at bounding box center [222, 60] width 4 height 5
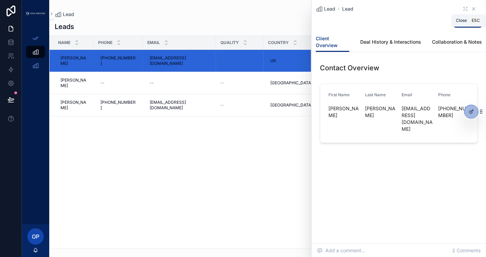
click at [475, 9] on icon "scrollable content" at bounding box center [473, 8] width 5 height 5
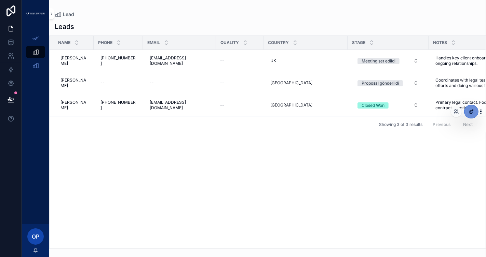
click at [473, 109] on icon at bounding box center [470, 111] width 5 height 5
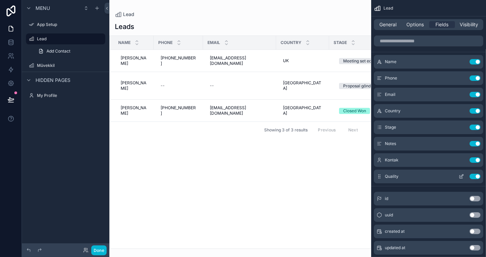
click at [460, 176] on icon "scrollable content" at bounding box center [460, 176] width 5 height 5
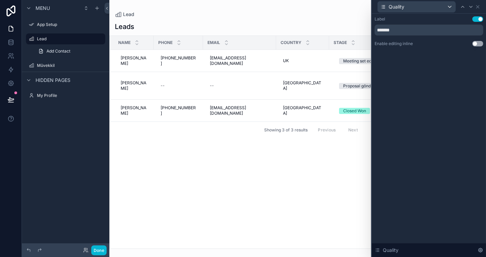
click at [477, 45] on button "Use setting" at bounding box center [477, 43] width 11 height 5
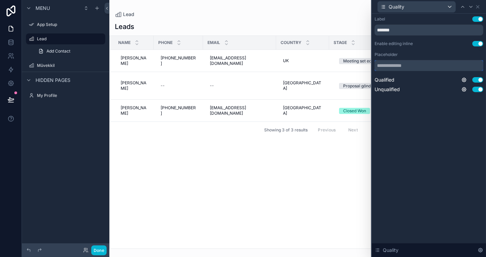
click at [411, 67] on input "text" at bounding box center [428, 65] width 109 height 11
click at [461, 79] on icon at bounding box center [463, 79] width 5 height 5
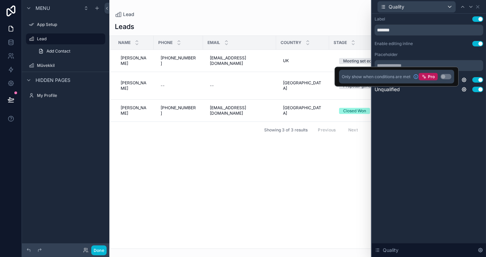
click at [412, 117] on div "Label Use setting ******* Enable editing inline Use setting Placeholder Qualifi…" at bounding box center [429, 136] width 114 height 244
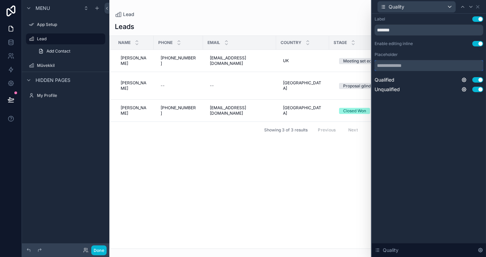
click at [420, 65] on input "text" at bounding box center [428, 65] width 109 height 11
click at [402, 114] on div "Label Use setting ******* Enable editing inline Use setting Placeholder Qualifi…" at bounding box center [429, 136] width 114 height 244
click at [98, 255] on button "Done" at bounding box center [98, 251] width 15 height 10
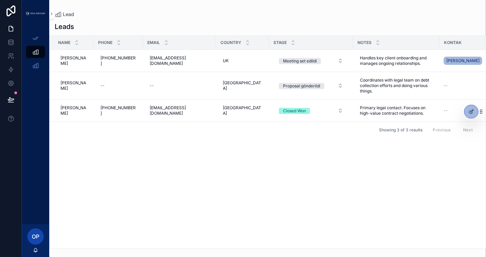
scroll to position [0, 101]
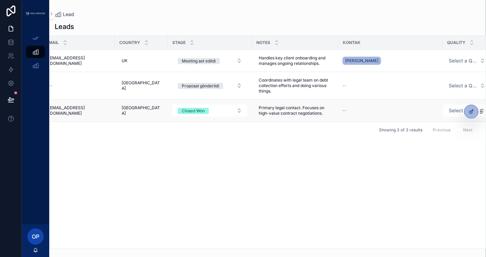
drag, startPoint x: 389, startPoint y: 200, endPoint x: 460, endPoint y: 120, distance: 107.9
click at [391, 198] on div "Name Phone Email Country Stage Notes Kontak Quality Maria Maria +1-213-555-2290…" at bounding box center [268, 142] width 436 height 213
click at [471, 111] on icon at bounding box center [470, 111] width 5 height 5
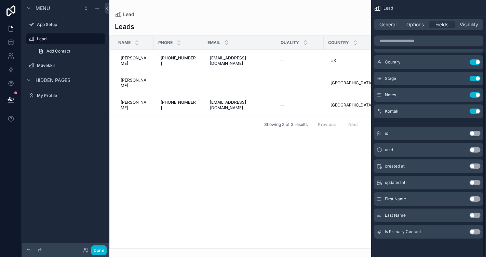
scroll to position [0, 0]
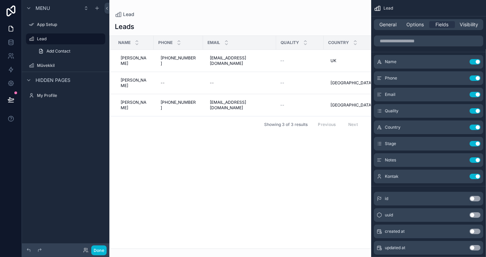
click at [237, 181] on div "scrollable content" at bounding box center [240, 128] width 262 height 257
click at [95, 251] on button "Done" at bounding box center [98, 251] width 15 height 10
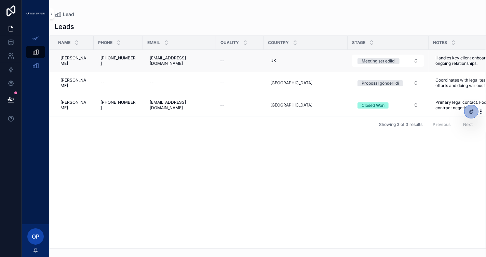
click at [220, 59] on div "--" at bounding box center [239, 60] width 39 height 5
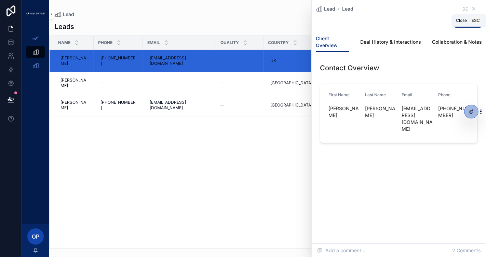
click at [474, 10] on icon "scrollable content" at bounding box center [473, 8] width 5 height 5
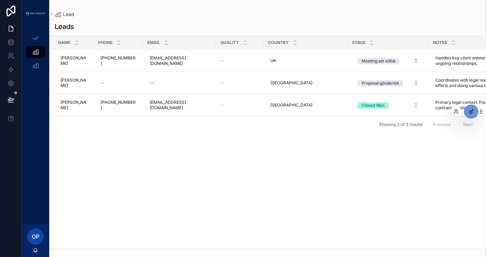
click at [469, 113] on icon at bounding box center [470, 112] width 3 height 3
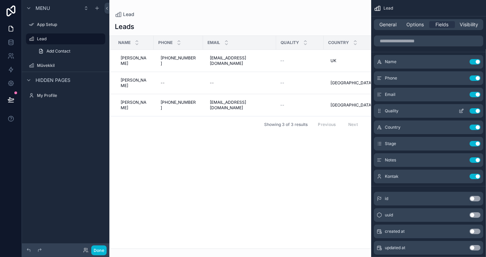
click at [461, 113] on icon "scrollable content" at bounding box center [460, 111] width 3 height 3
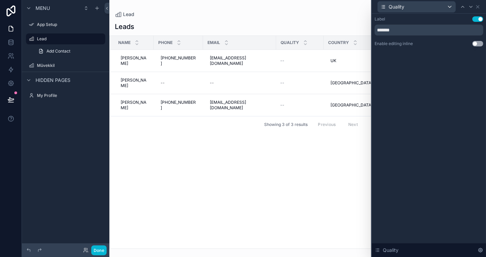
click at [476, 42] on button "Use setting" at bounding box center [477, 43] width 11 height 5
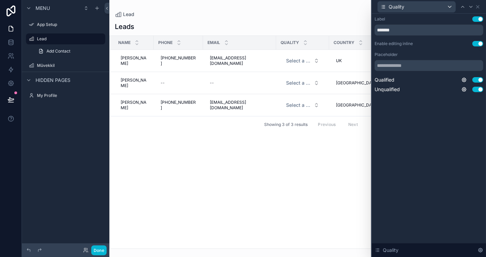
click at [450, 132] on div "Label Use setting ******* Enable editing inline Use setting Placeholder Qualifi…" at bounding box center [429, 136] width 114 height 244
click at [458, 67] on input "text" at bounding box center [428, 65] width 109 height 11
type input "*"
click at [449, 170] on div "Label Use setting ******* Enable editing inline Use setting Placeholder * Quali…" at bounding box center [429, 136] width 114 height 244
click at [402, 67] on input "*" at bounding box center [428, 65] width 109 height 11
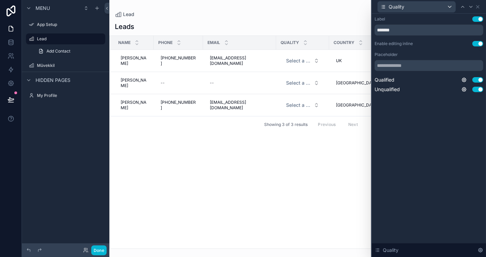
click at [400, 125] on div "Label Use setting ******* Enable editing inline Use setting Placeholder Qualifi…" at bounding box center [429, 136] width 114 height 244
click at [408, 66] on input "text" at bounding box center [428, 65] width 109 height 11
type input "*"
click at [449, 149] on div "Label Use setting ******* Enable editing inline Use setting Placeholder * Quali…" at bounding box center [429, 136] width 114 height 244
click at [415, 63] on input "*" at bounding box center [428, 65] width 109 height 11
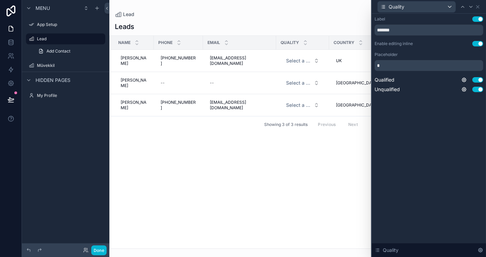
click at [405, 142] on div "Label Use setting ******* Enable editing inline Use setting Placeholder Qualifi…" at bounding box center [429, 136] width 114 height 244
click at [409, 66] on input "text" at bounding box center [428, 65] width 109 height 11
type input "*"
click at [409, 180] on div "Label Use setting ******* Enable editing inline Use setting Placeholder * Quali…" at bounding box center [429, 136] width 114 height 244
click at [98, 248] on button "Done" at bounding box center [98, 251] width 15 height 10
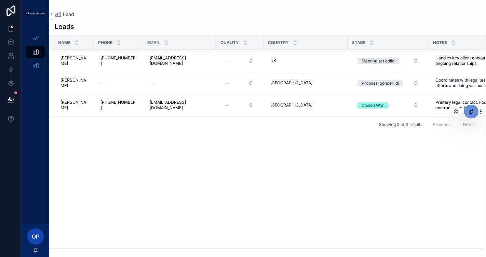
click at [471, 111] on icon at bounding box center [470, 111] width 5 height 5
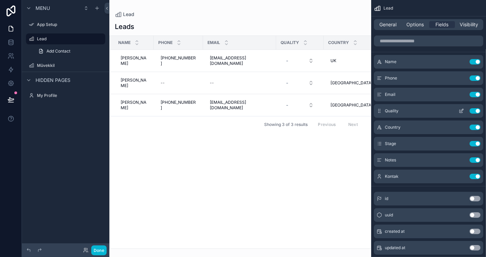
click at [463, 111] on icon "scrollable content" at bounding box center [460, 110] width 5 height 5
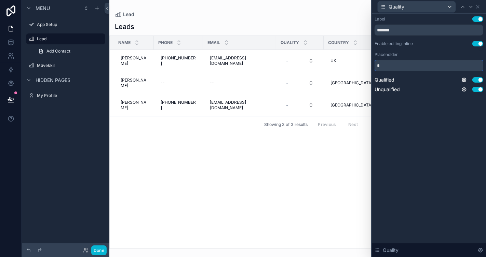
click at [402, 69] on input "*" at bounding box center [428, 65] width 109 height 11
click at [417, 212] on div "Label Use setting ******* Enable editing inline Use setting Placeholder Qualifi…" at bounding box center [429, 136] width 114 height 244
click at [97, 247] on button "Done" at bounding box center [98, 251] width 15 height 10
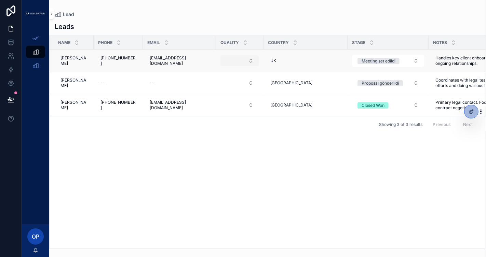
click at [240, 61] on button "Select Button" at bounding box center [239, 60] width 39 height 11
click at [229, 147] on div "Name Phone Email Quality Country Stage Notes Kontak Maria Maria +1-213-555-2290…" at bounding box center [268, 142] width 436 height 213
click at [371, 59] on div "Meeting set edildi" at bounding box center [378, 61] width 34 height 6
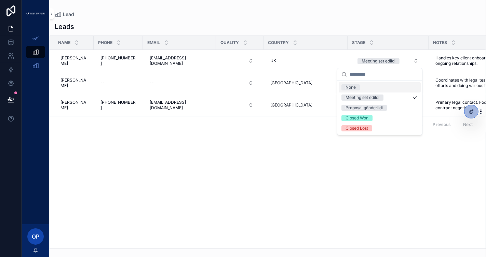
click at [355, 87] on div "None" at bounding box center [350, 87] width 10 height 6
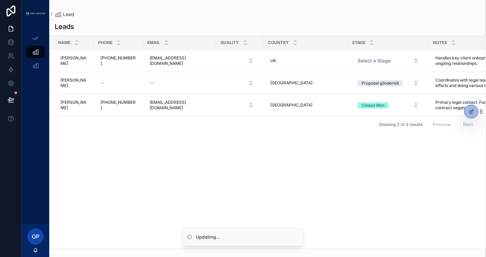
click at [325, 145] on div "Name Phone Email Quality Country Stage Notes Kontak Maria Maria +1-213-555-2290…" at bounding box center [268, 142] width 436 height 213
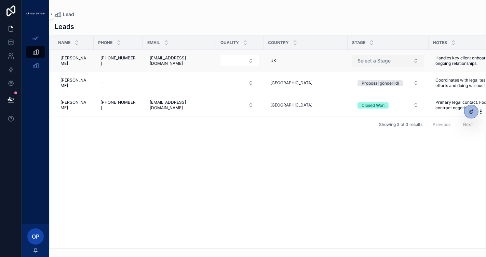
click at [389, 58] on button "Select a Stage" at bounding box center [388, 61] width 72 height 12
click at [377, 60] on span "Select a Stage" at bounding box center [373, 60] width 33 height 7
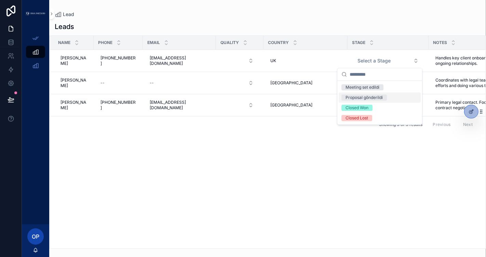
click at [366, 98] on div "Proposal gönderildi" at bounding box center [363, 98] width 37 height 6
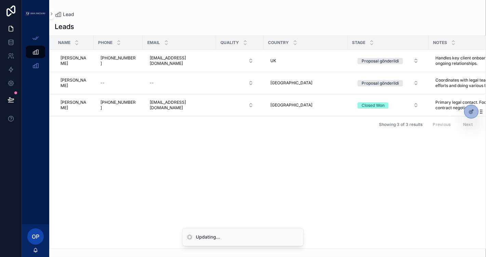
drag, startPoint x: 290, startPoint y: 160, endPoint x: 287, endPoint y: 157, distance: 4.6
click at [290, 160] on div "Name Phone Email Quality Country Stage Notes Kontak Maria Maria +1-213-555-2290…" at bounding box center [268, 142] width 436 height 213
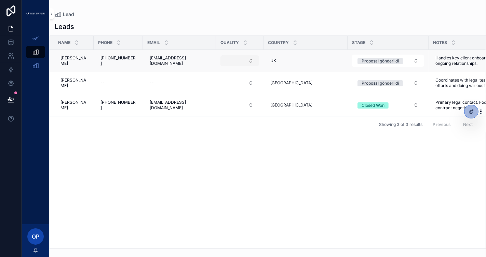
click at [230, 60] on button "Select Button" at bounding box center [239, 60] width 39 height 11
click at [163, 178] on div "Name Phone Email Quality Country Stage Notes Kontak Maria Maria +1-213-555-2290…" at bounding box center [268, 142] width 436 height 213
click at [472, 113] on icon at bounding box center [470, 111] width 5 height 5
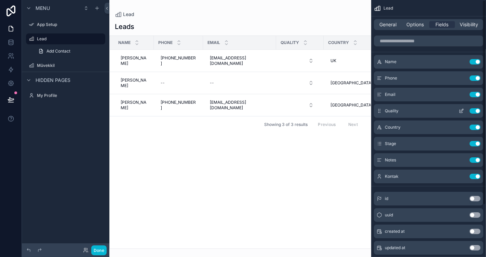
click at [463, 110] on icon "scrollable content" at bounding box center [462, 109] width 1 height 1
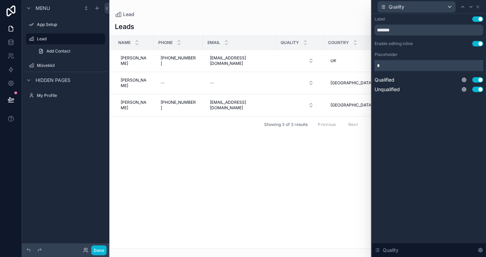
click at [424, 68] on input "text" at bounding box center [428, 65] width 109 height 11
click at [438, 66] on input "text" at bounding box center [428, 65] width 109 height 11
type input "*"
click at [452, 141] on div "Label Use setting ******* Enable editing inline Use setting Placeholder * Quali…" at bounding box center [429, 136] width 114 height 244
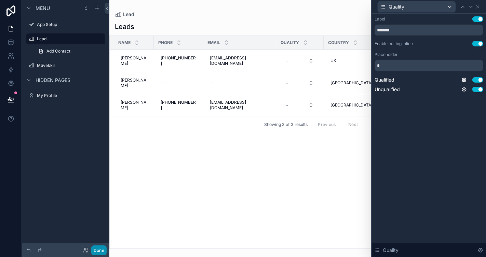
click at [100, 249] on button "Done" at bounding box center [98, 251] width 15 height 10
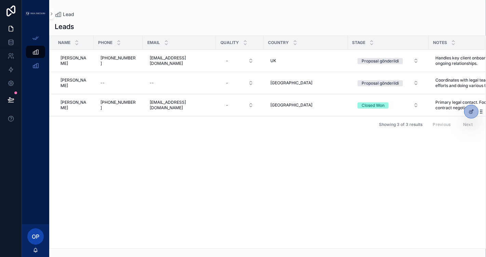
click at [242, 171] on div "Name Phone Email Quality Country Stage Notes Kontak Maria Maria +1-213-555-2290…" at bounding box center [268, 142] width 436 height 213
click at [347, 40] on th "Stage" at bounding box center [387, 43] width 81 height 14
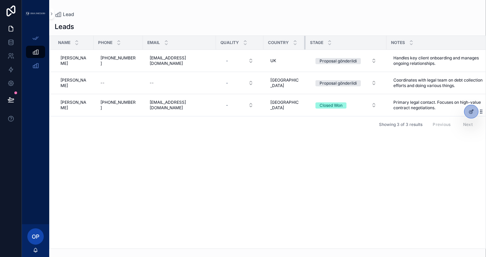
drag, startPoint x: 338, startPoint y: 40, endPoint x: 290, endPoint y: 37, distance: 47.6
click at [290, 37] on th "Country" at bounding box center [284, 43] width 42 height 14
click at [329, 202] on div "Name Phone Email Quality Country Stage Notes Kontak Maria Maria +1-213-555-2290…" at bounding box center [268, 142] width 436 height 213
click at [221, 211] on div "Name Phone Email Quality Country Stage Notes Kontak Maria Maria +1-213-555-2290…" at bounding box center [268, 142] width 436 height 213
click at [200, 184] on div "Name Phone Email Quality Country Stage Notes Kontak Maria Maria +1-213-555-2290…" at bounding box center [268, 142] width 436 height 213
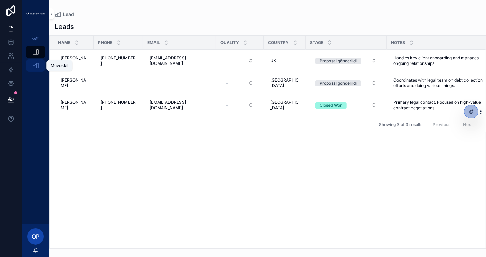
click at [40, 67] on div "Müvekkil" at bounding box center [35, 65] width 11 height 11
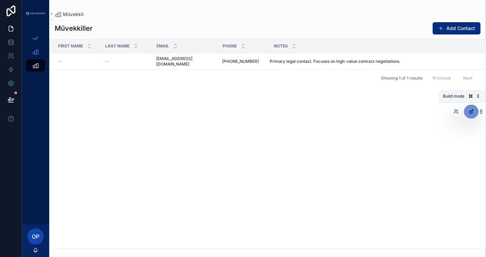
click at [472, 113] on icon at bounding box center [470, 111] width 5 height 5
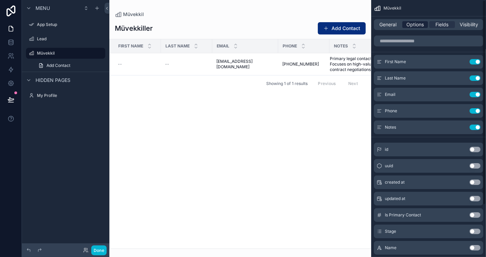
click at [418, 27] on span "Options" at bounding box center [414, 24] width 17 height 7
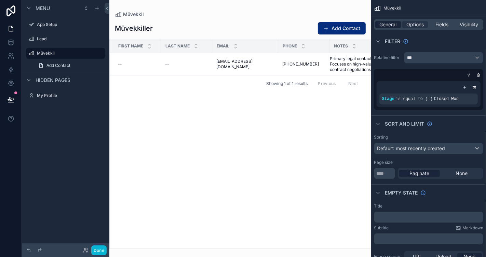
click at [387, 27] on span "General" at bounding box center [388, 24] width 17 height 7
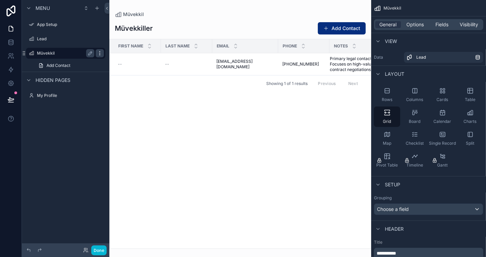
click at [100, 54] on icon "scrollable content" at bounding box center [99, 53] width 5 height 5
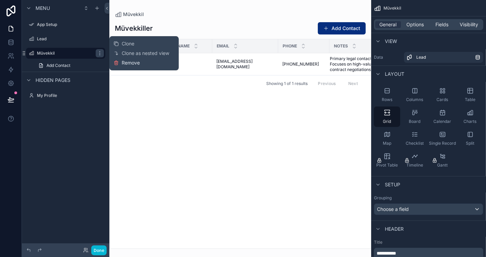
click at [124, 63] on span "Remove" at bounding box center [131, 62] width 18 height 7
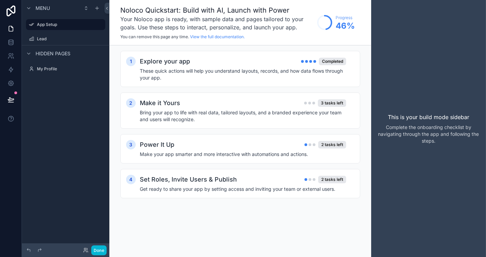
click at [80, 126] on div "Menu App Setup Lead Hidden pages My Profile" at bounding box center [65, 124] width 87 height 249
click at [50, 37] on label "Lead" at bounding box center [64, 38] width 55 height 5
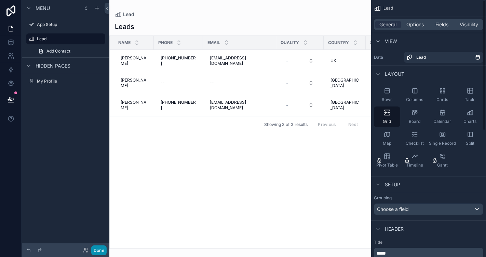
click at [101, 249] on button "Done" at bounding box center [98, 251] width 15 height 10
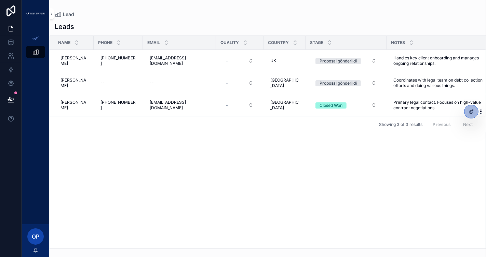
click at [228, 190] on div "Name Phone Email Quality Country Stage Notes Kontak Maria Maria +1-213-555-2290…" at bounding box center [268, 142] width 436 height 213
click at [51, 13] on icon "scrollable content" at bounding box center [51, 13] width 5 height 5
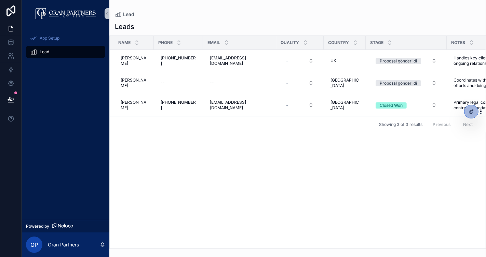
click at [252, 192] on div "Name Phone Email Quality Country Stage Notes Kontak Maria Maria +1-213-555-2290…" at bounding box center [298, 142] width 376 height 213
click at [402, 101] on button "Closed Won" at bounding box center [406, 105] width 72 height 12
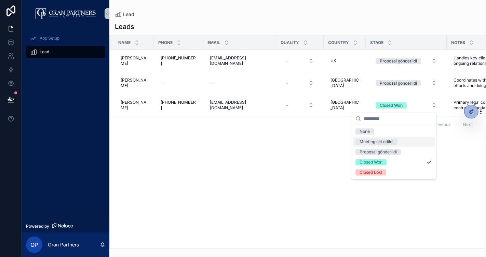
click at [378, 143] on div "Meeting set edildi" at bounding box center [376, 142] width 34 height 6
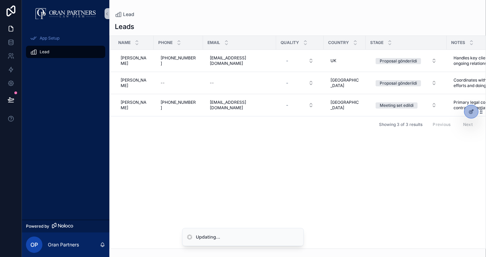
click at [330, 153] on div "Name Phone Email Quality Country Stage Notes Kontak Maria Maria +1-213-555-2290…" at bounding box center [298, 142] width 376 height 213
click at [354, 249] on div "Lead Leads Name Phone Email Quality Country Stage Notes Kontak Maria Maria +1-2…" at bounding box center [297, 128] width 376 height 257
click at [304, 189] on div "Name Phone Email Quality Country Stage Notes Kontak Maria Maria +1-213-555-2290…" at bounding box center [298, 142] width 376 height 213
click at [244, 146] on div "Name Phone Email Quality Country Stage Notes Kontak Maria Maria +1-213-555-2290…" at bounding box center [298, 142] width 376 height 213
click at [243, 157] on div "Name Phone Email Quality Country Stage Notes Kontak Maria Maria +1-213-555-2290…" at bounding box center [298, 142] width 376 height 213
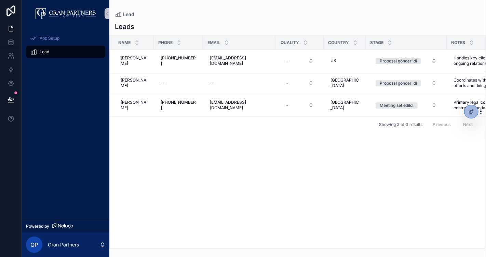
click at [187, 135] on div "Name Phone Email Quality Country Stage Notes Kontak Maria Maria +1-213-555-2290…" at bounding box center [298, 142] width 376 height 213
click at [126, 75] on td "Sarah Sarah" at bounding box center [132, 83] width 44 height 22
click at [265, 198] on div "Name Phone Email Quality Country Stage Notes Kontak Maria Maria +1-213-555-2290…" at bounding box center [298, 142] width 376 height 213
click at [57, 37] on span "App Setup" at bounding box center [50, 38] width 20 height 5
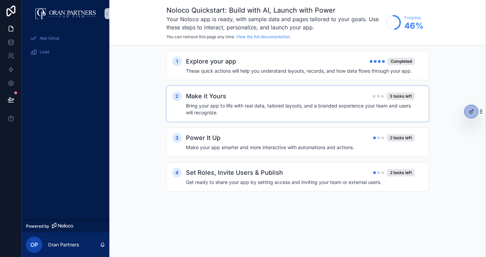
click at [365, 98] on div "Make it Yours 3 tasks left" at bounding box center [300, 97] width 229 height 10
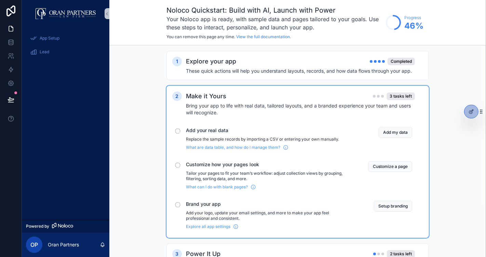
click at [294, 171] on p "Tailor your pages to fit your team’s workflow: adjust collection views by group…" at bounding box center [269, 176] width 166 height 11
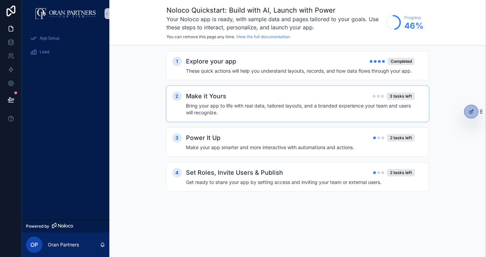
click at [304, 107] on h4 "Bring your app to life with real data, tailored layouts, and a branded experien…" at bounding box center [300, 109] width 229 height 14
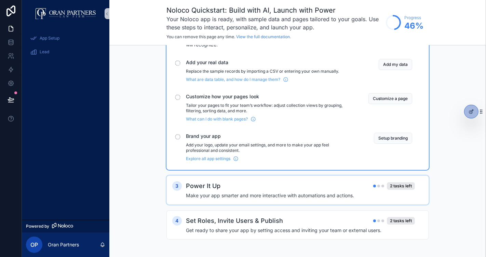
click at [296, 183] on div "Power It Up 2 tasks left" at bounding box center [300, 186] width 229 height 10
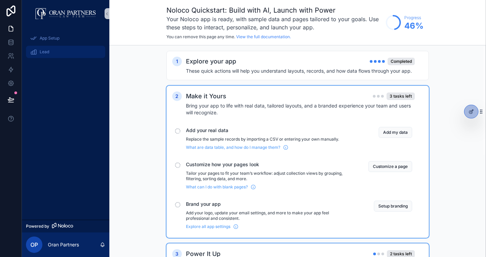
click at [40, 51] on span "Lead" at bounding box center [45, 51] width 10 height 5
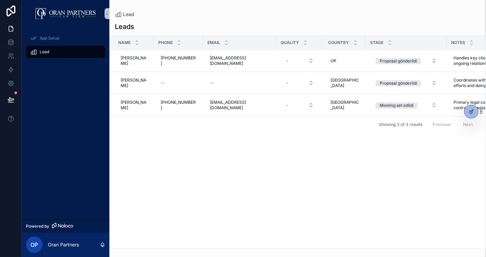
click at [201, 167] on div "Name Phone Email Quality Country Stage Notes Kontak Maria Maria +1-213-555-2290…" at bounding box center [298, 142] width 376 height 213
click at [11, 83] on icon at bounding box center [11, 84] width 2 height 2
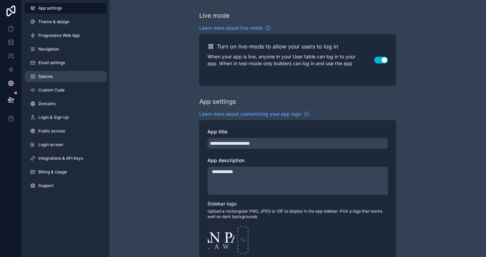
click at [49, 75] on span "Spaces" at bounding box center [45, 76] width 14 height 5
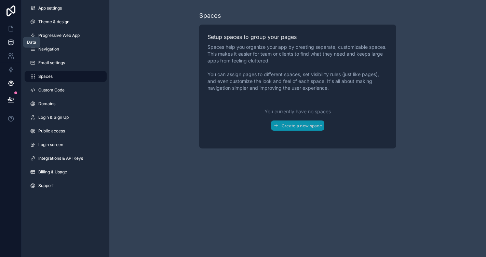
click at [12, 45] on icon at bounding box center [11, 43] width 4 height 3
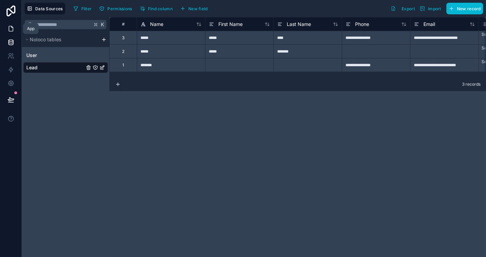
click at [10, 33] on link at bounding box center [11, 29] width 22 height 14
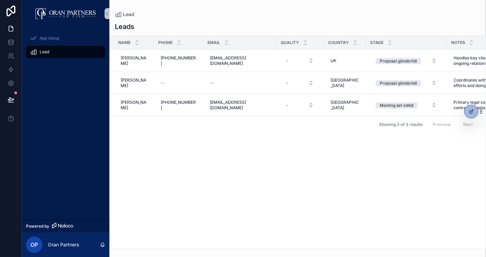
click at [181, 152] on div "Name Phone Email Quality Country Stage Notes Kontak Maria Maria +1-213-555-2290…" at bounding box center [298, 142] width 376 height 213
